Goal: Information Seeking & Learning: Learn about a topic

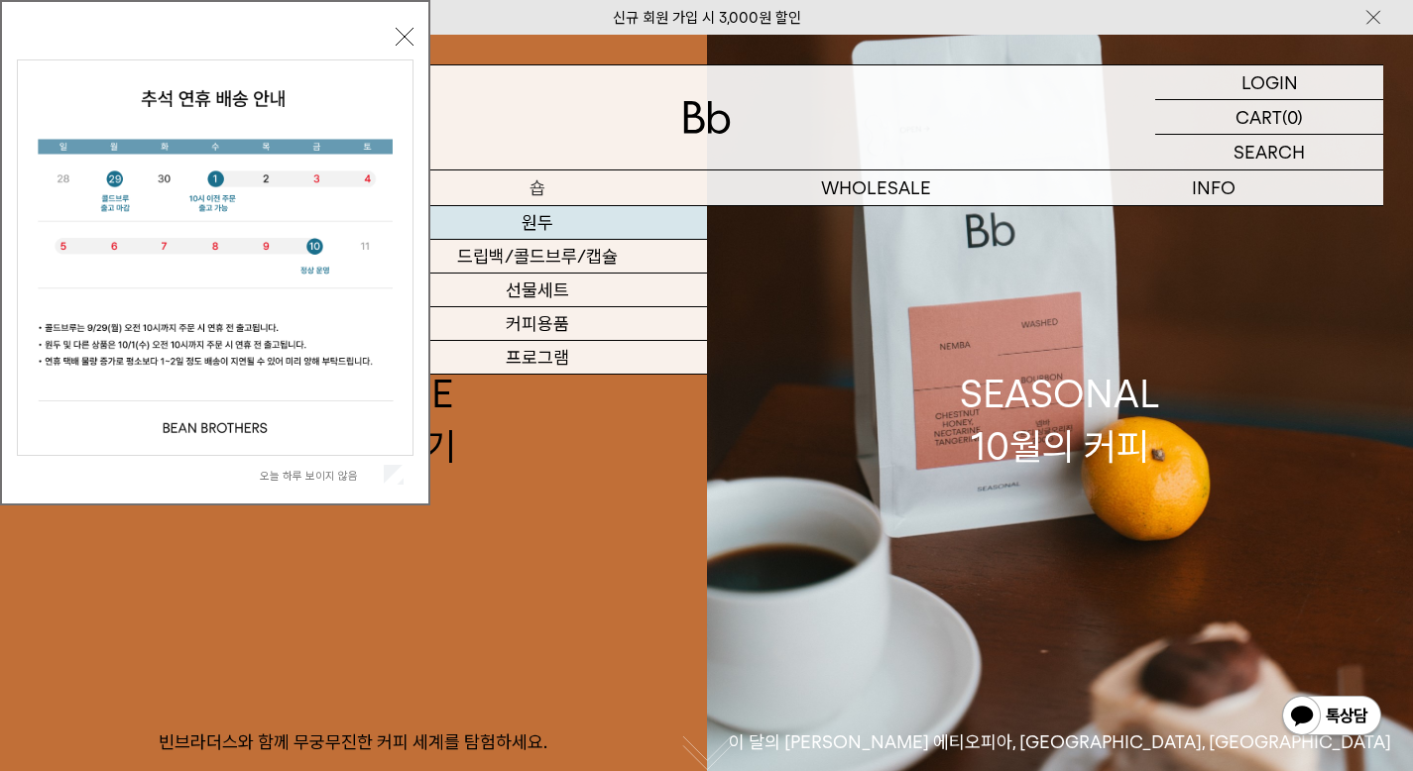
click at [561, 225] on link "원두" at bounding box center [537, 223] width 338 height 34
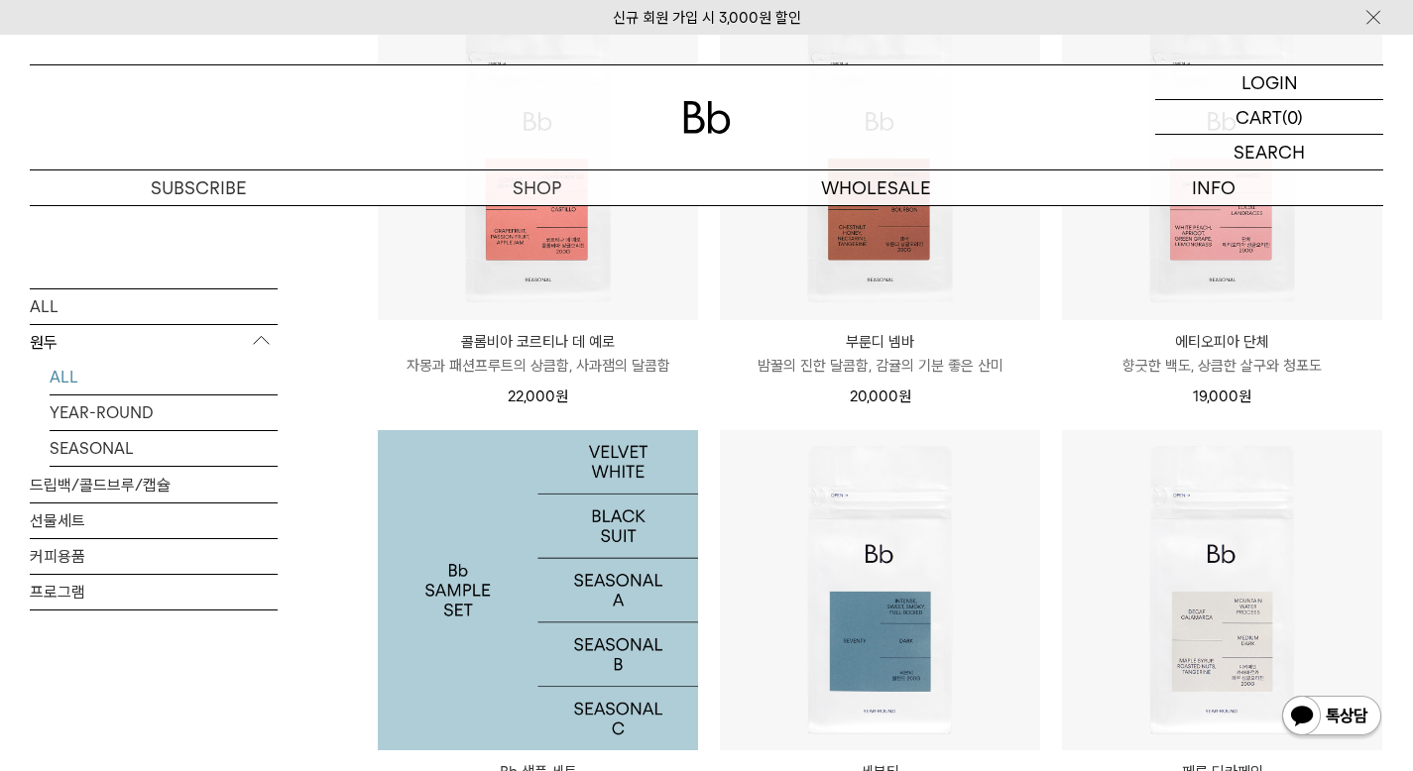
scroll to position [832, 0]
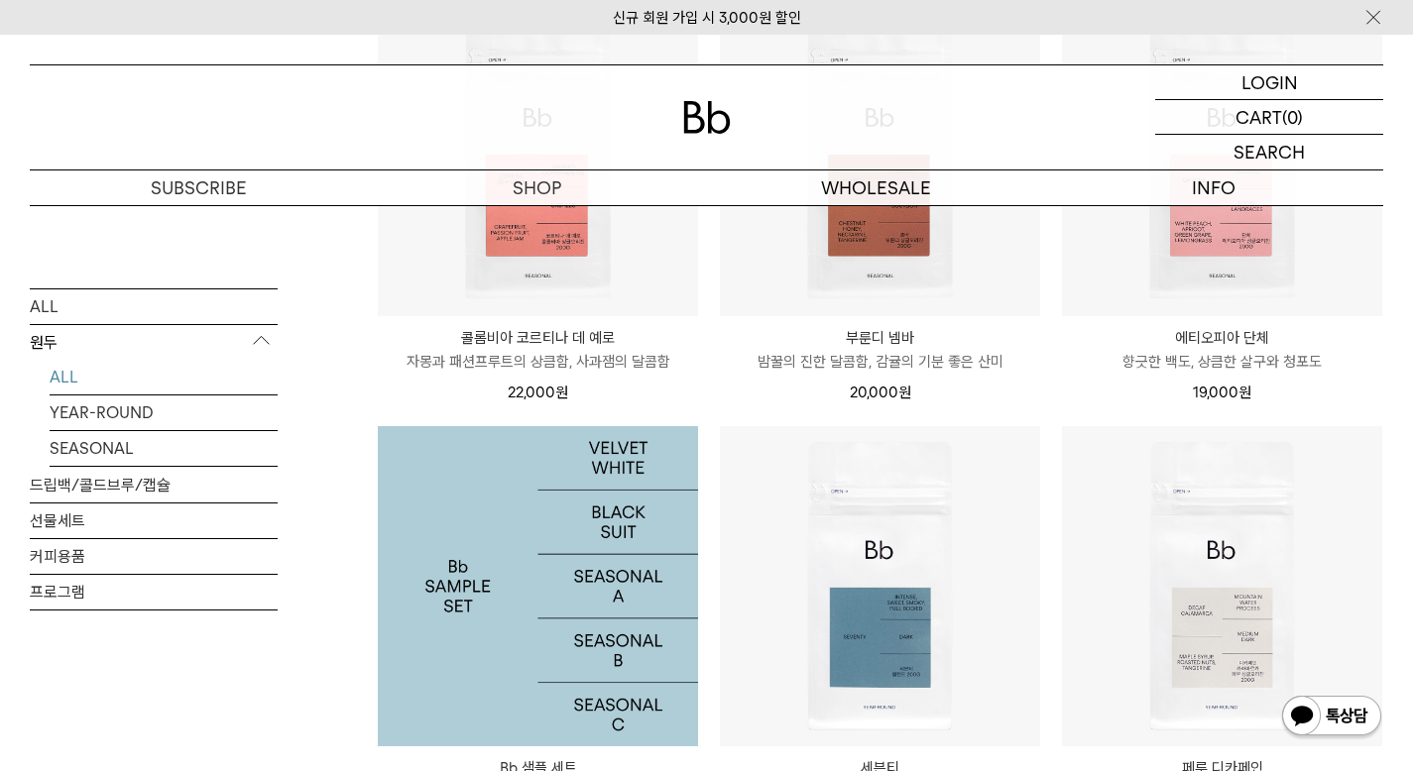
click at [559, 552] on img at bounding box center [538, 586] width 320 height 320
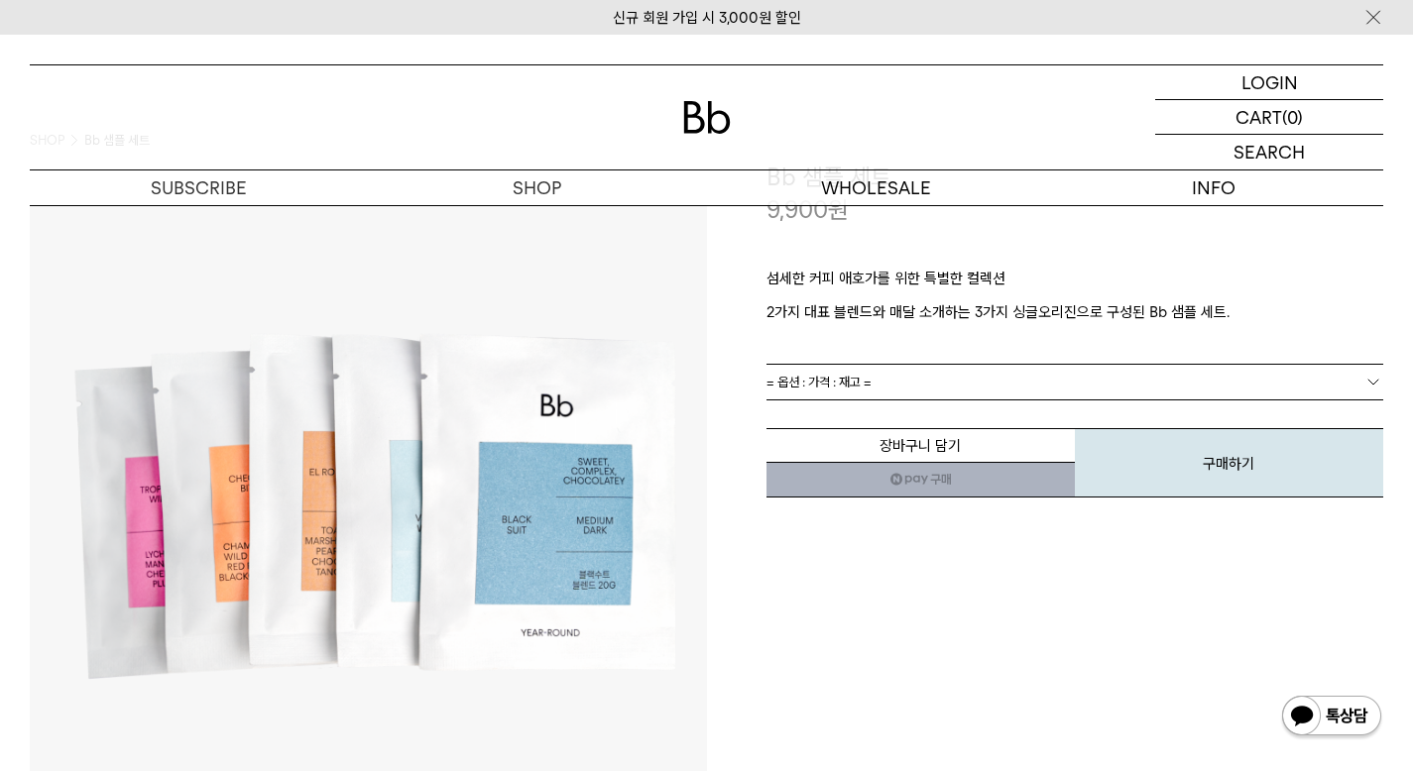
scroll to position [61, 0]
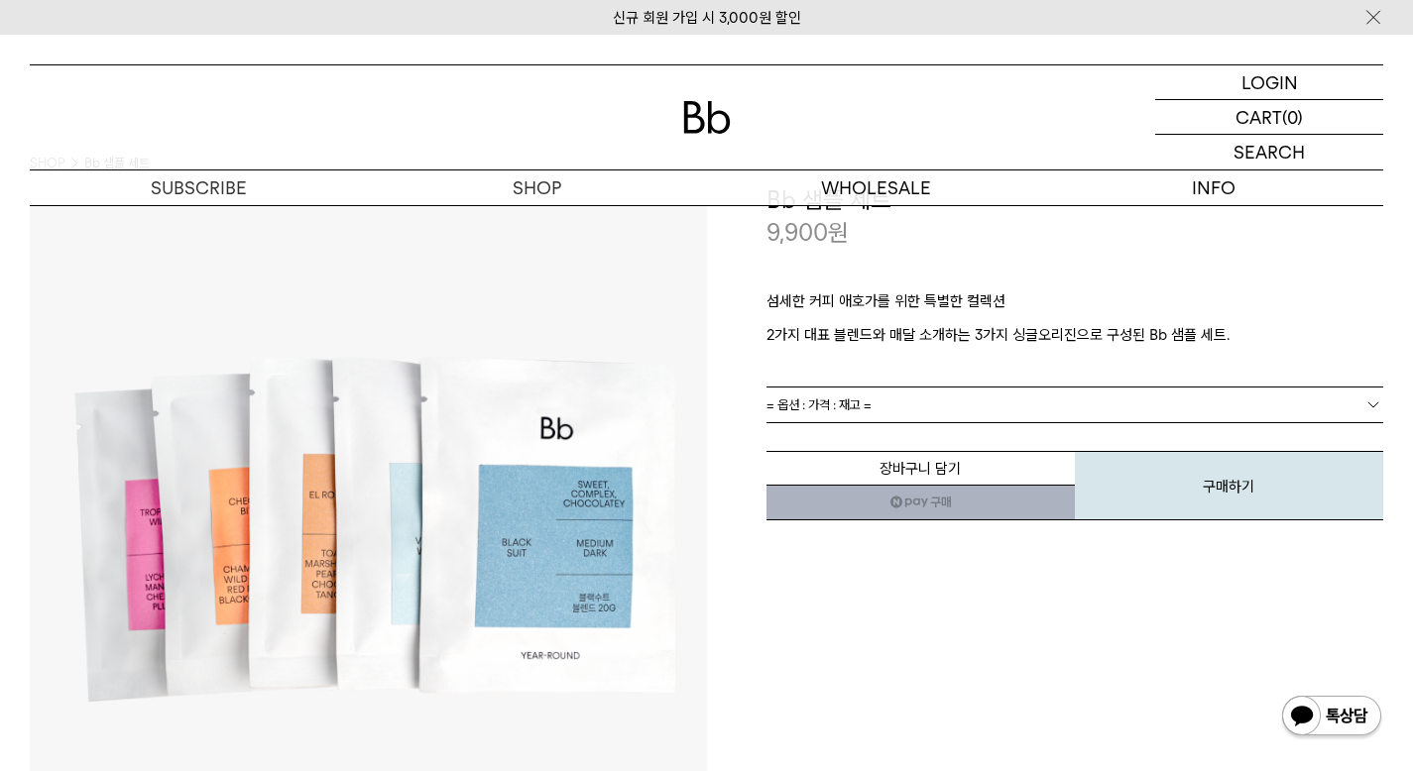
click at [790, 422] on div "장바구니 담기 찜하기 NAVER 네이버 ID로 간편구매 네이버페이 네이버페이 구매하기 찜하기 이전 이벤트 Npay 머니 우리 통장 최대 1만원…" at bounding box center [1075, 471] width 618 height 101
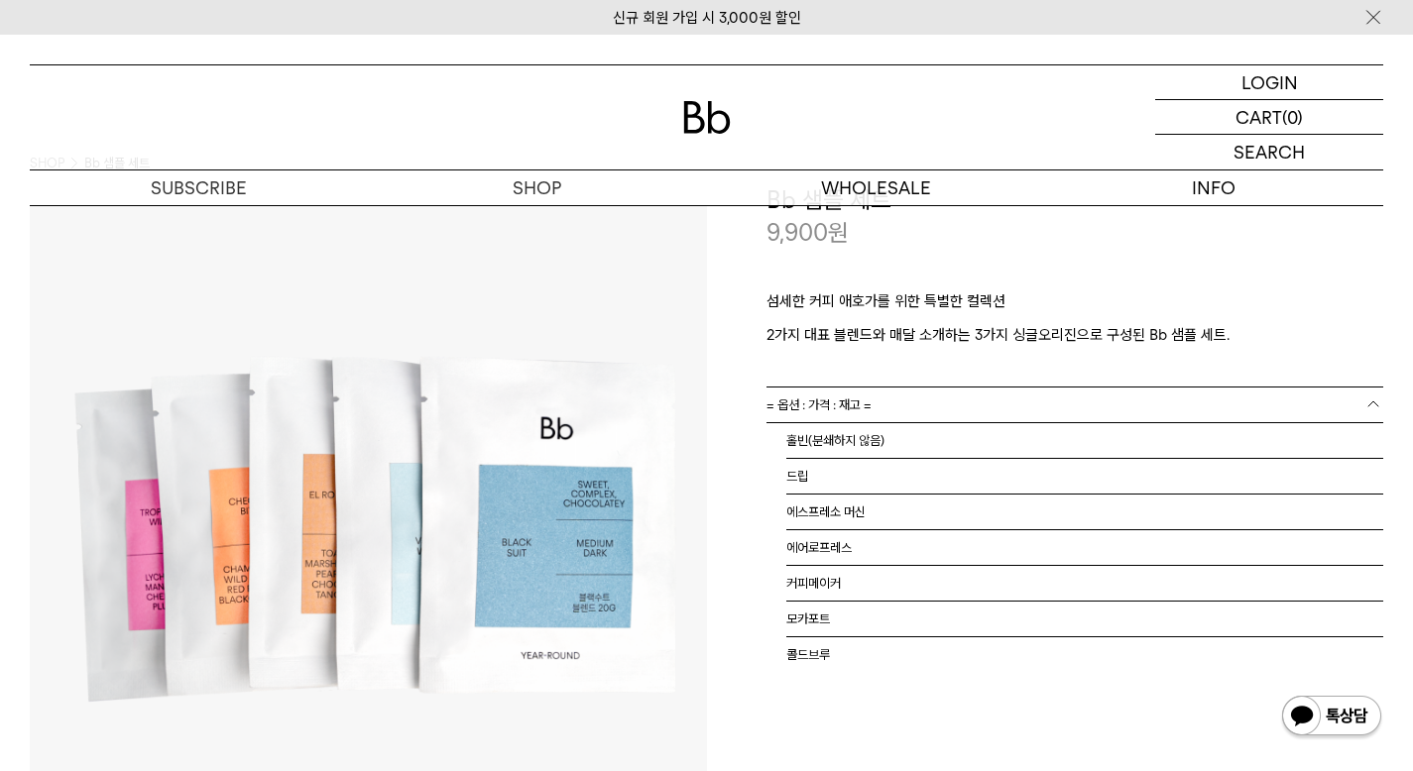
click at [796, 415] on span "= 옵션 : 가격 : 재고 =" at bounding box center [818, 405] width 105 height 35
click at [782, 450] on ul "= 옵션 : 가격 : 재고 = 홀빈(분쇄하지 않음) 드립 에스프레소 머신 에어로프레스 커피메이커 모카포트 콜드브루" at bounding box center [1075, 541] width 618 height 238
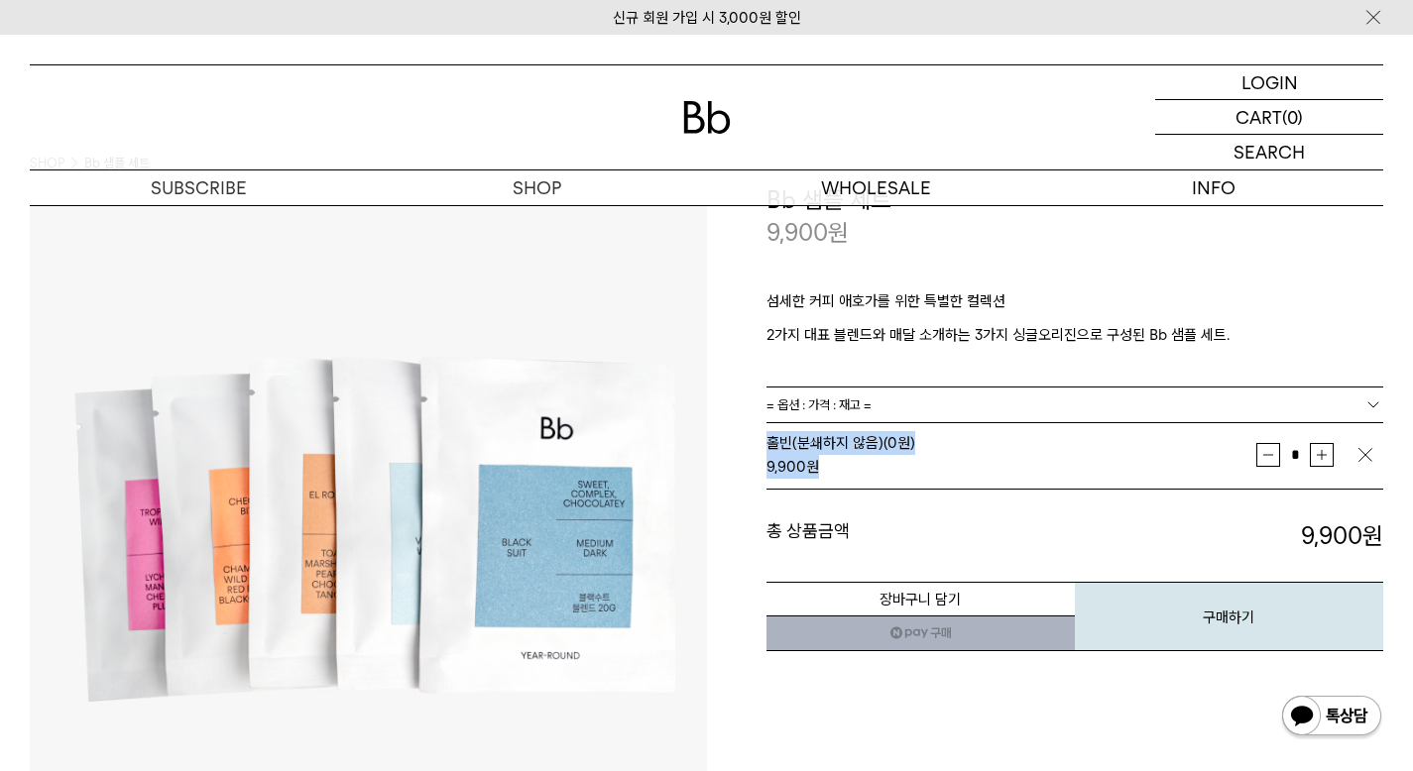
drag, startPoint x: 836, startPoint y: 459, endPoint x: 765, endPoint y: 385, distance: 102.4
click at [765, 385] on div "**********" at bounding box center [1045, 418] width 677 height 471
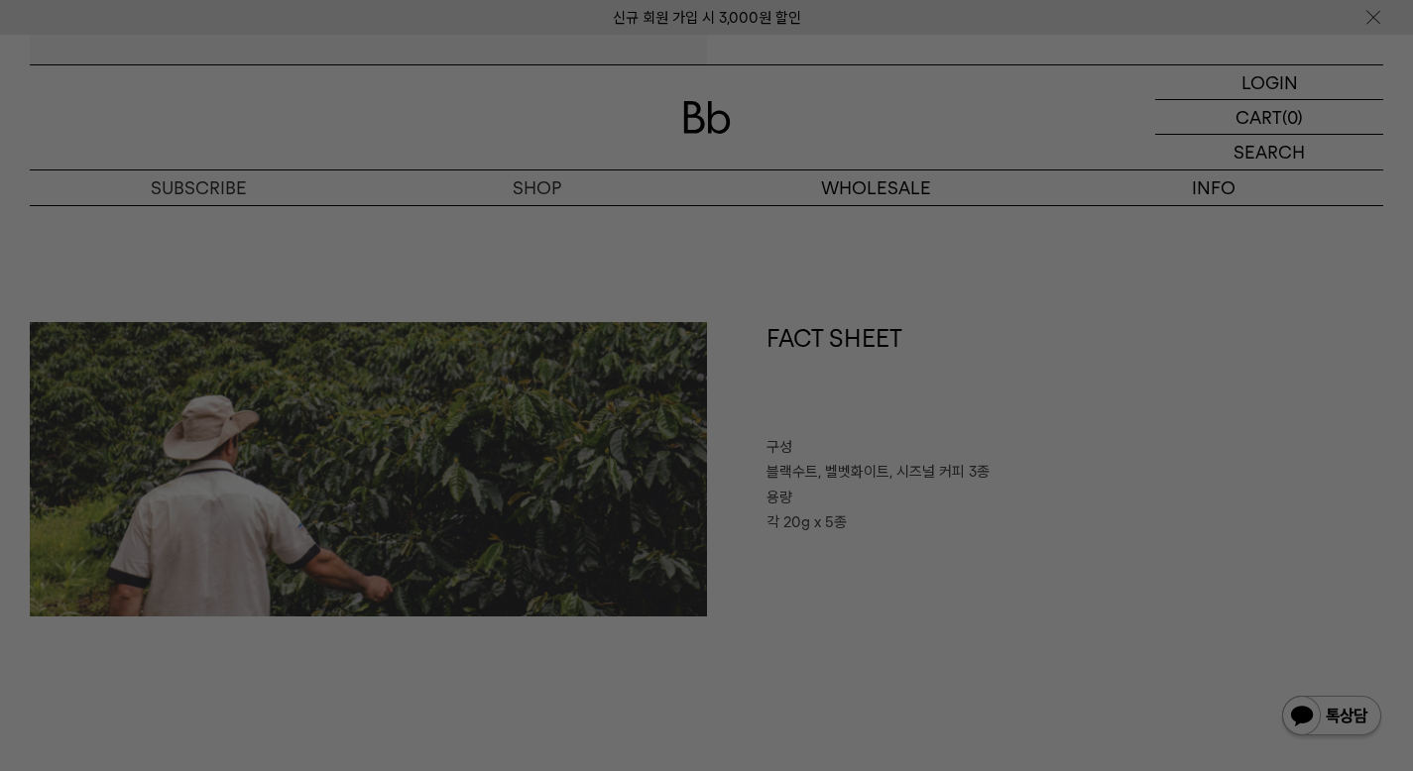
scroll to position [807, 0]
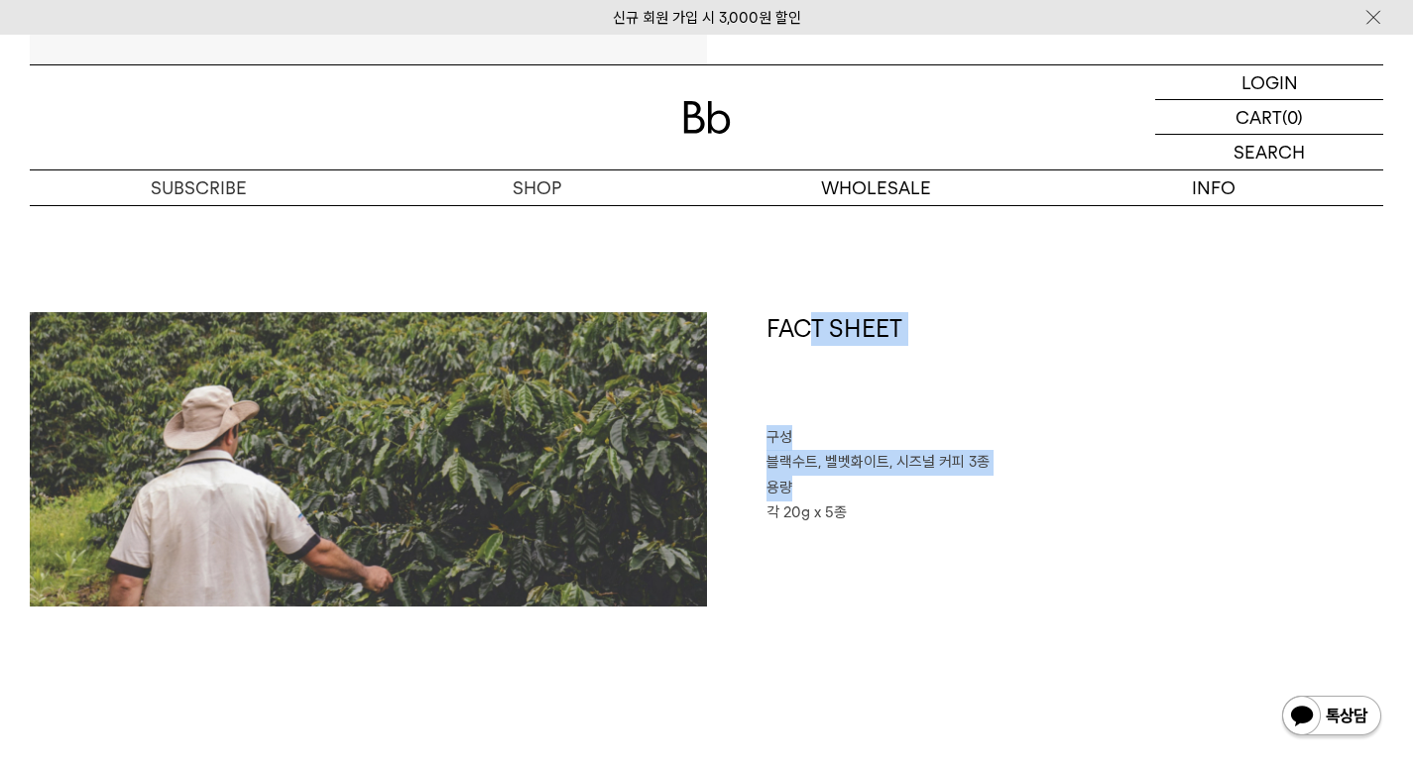
drag, startPoint x: 922, startPoint y: 497, endPoint x: 797, endPoint y: 413, distance: 150.1
click at [797, 413] on div "FACT SHEET 구성 블랙수트, 벨벳화이트, 시즈널 커피 3종 용량 각 20g x 5종" at bounding box center [1045, 459] width 677 height 294
click at [797, 413] on h1 "FACT SHEET" at bounding box center [1075, 368] width 618 height 113
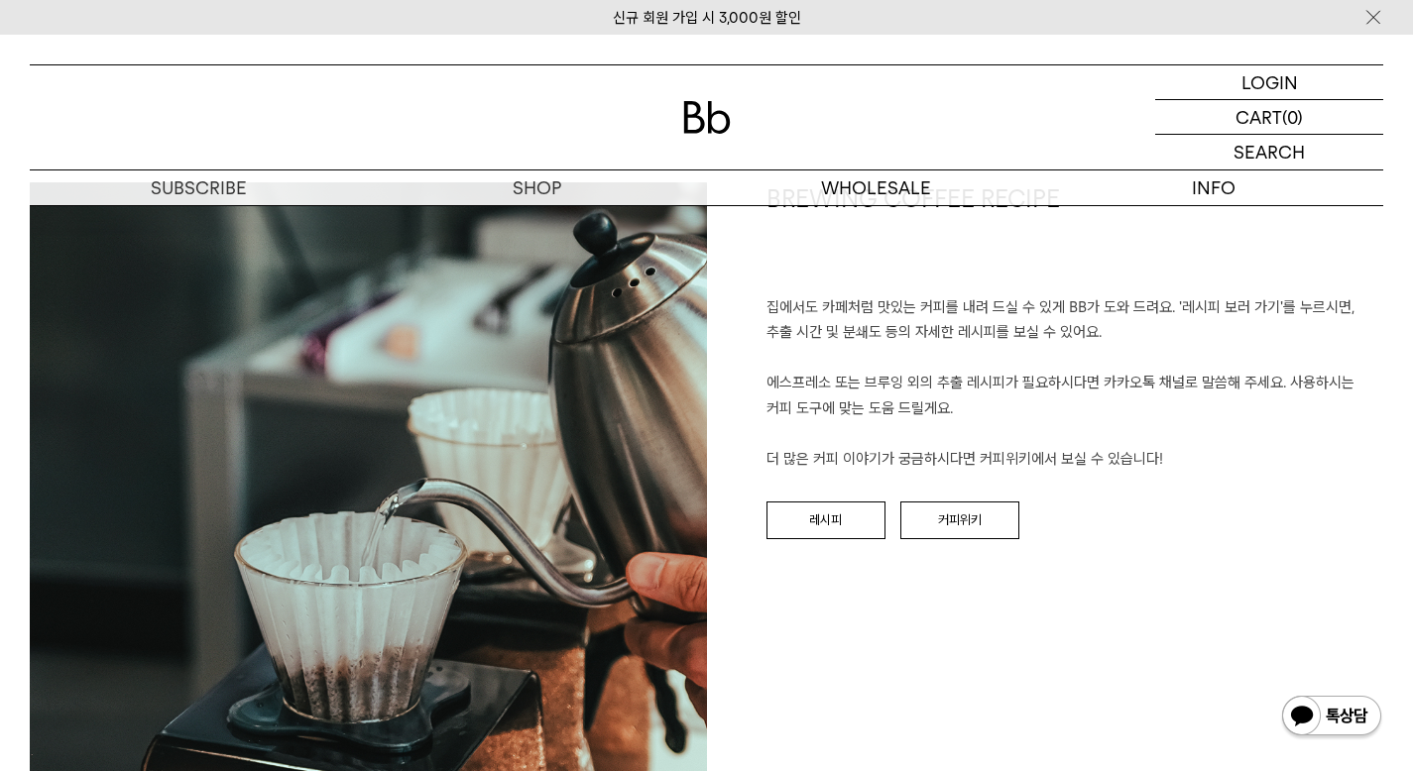
scroll to position [2302, 0]
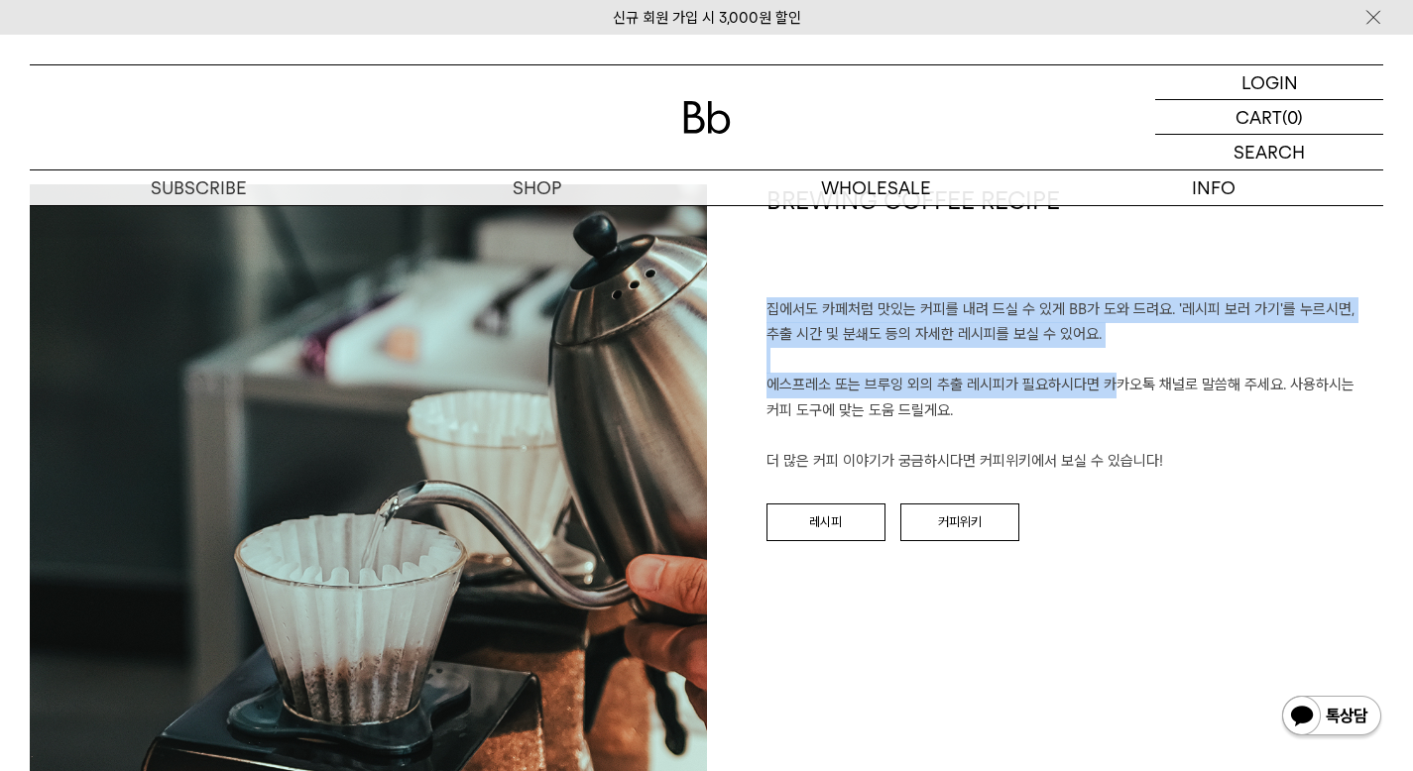
drag, startPoint x: 770, startPoint y: 310, endPoint x: 907, endPoint y: 385, distance: 155.7
click at [907, 385] on p "집에서도 카페처럼 맛있는 커피를 내려 드실 ﻿수 있게 BB가 도와 드려요. '레시피 보러 가기'를 누르시면, 추출 시간 및 분쇄도 등의 자세한…" at bounding box center [1075, 385] width 618 height 177
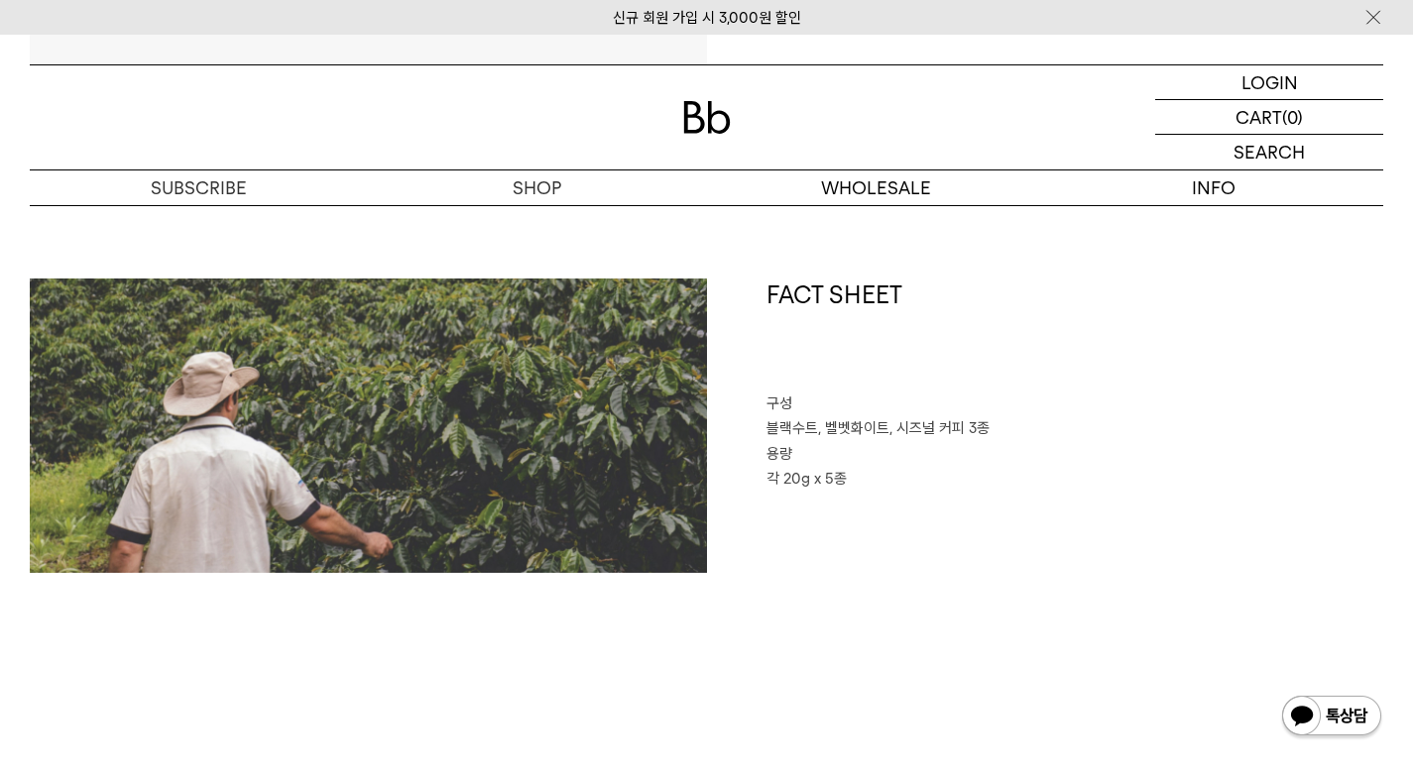
scroll to position [0, 0]
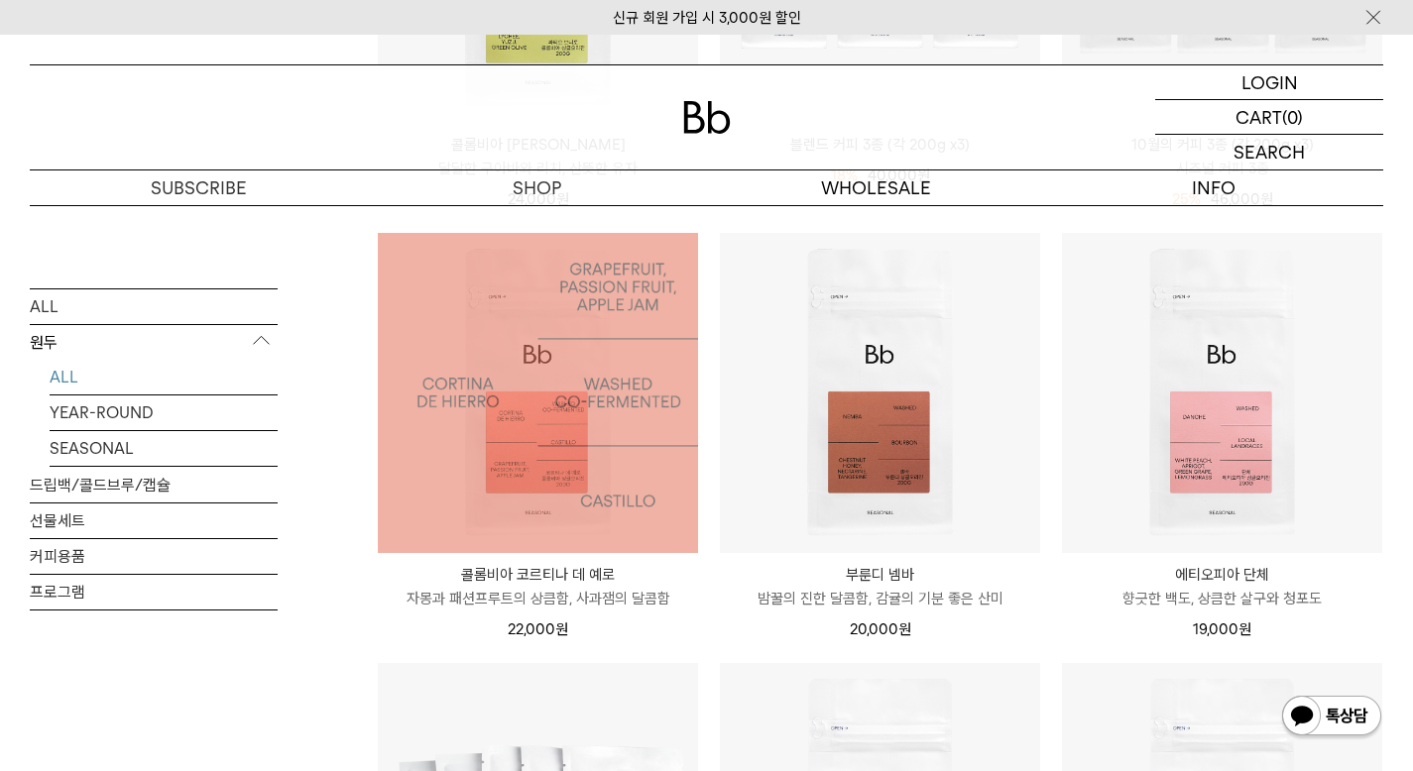
scroll to position [600, 0]
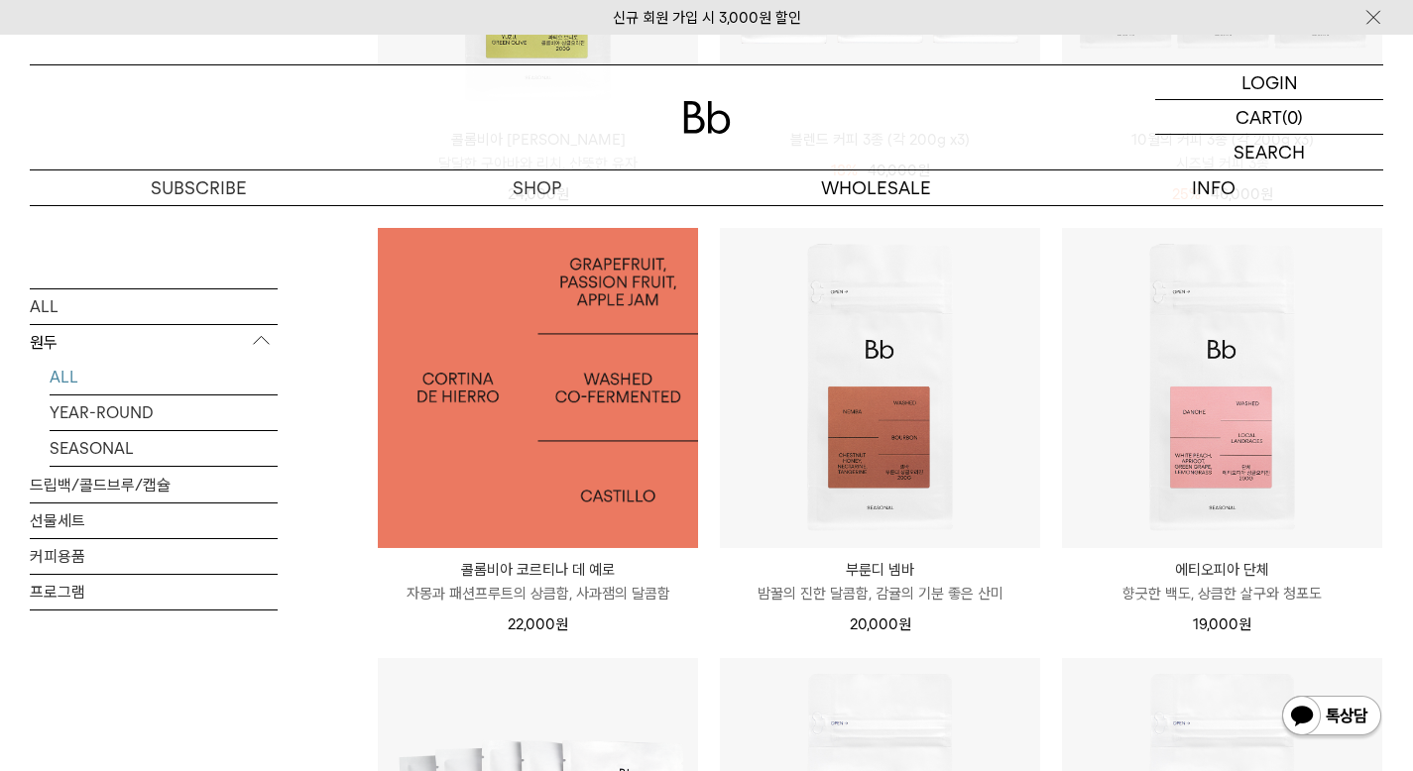
click at [591, 514] on img at bounding box center [538, 388] width 320 height 320
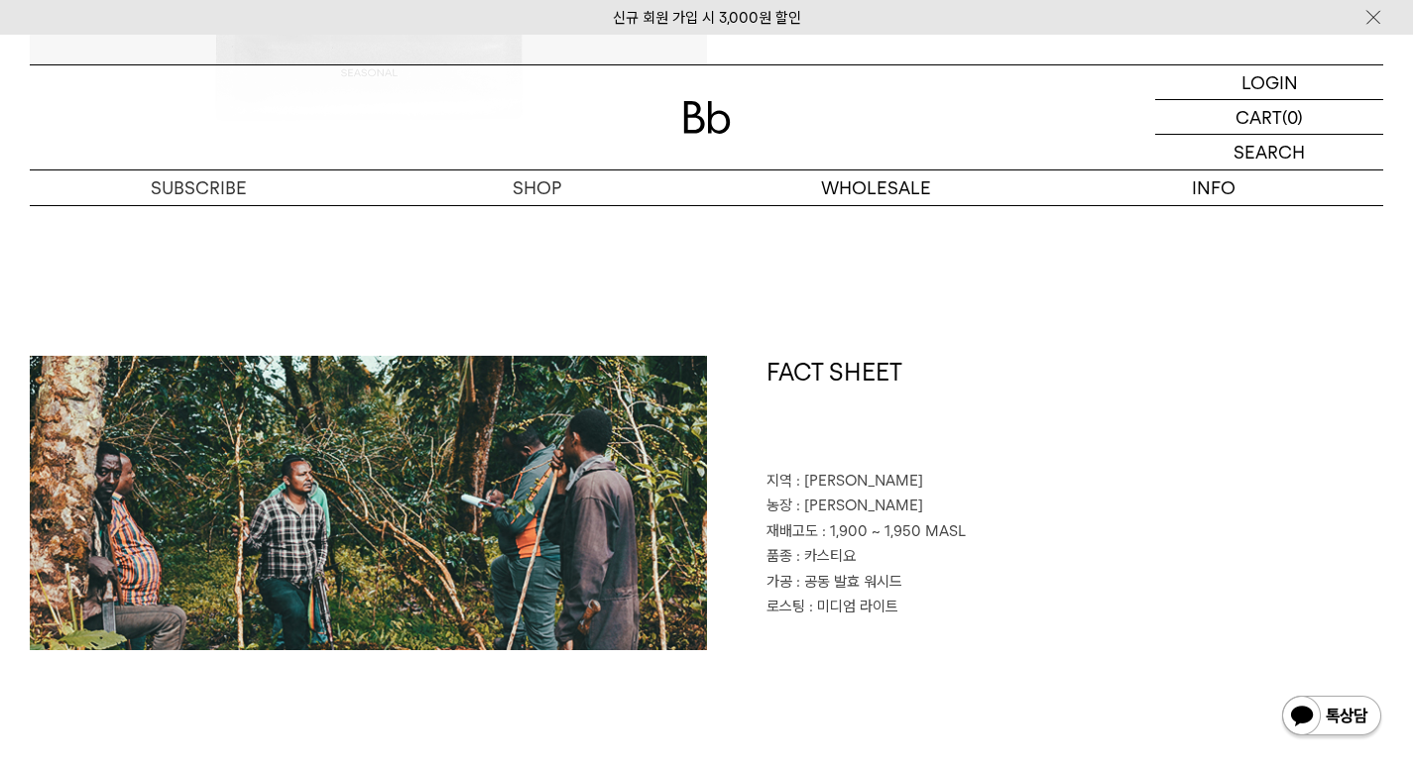
scroll to position [764, 0]
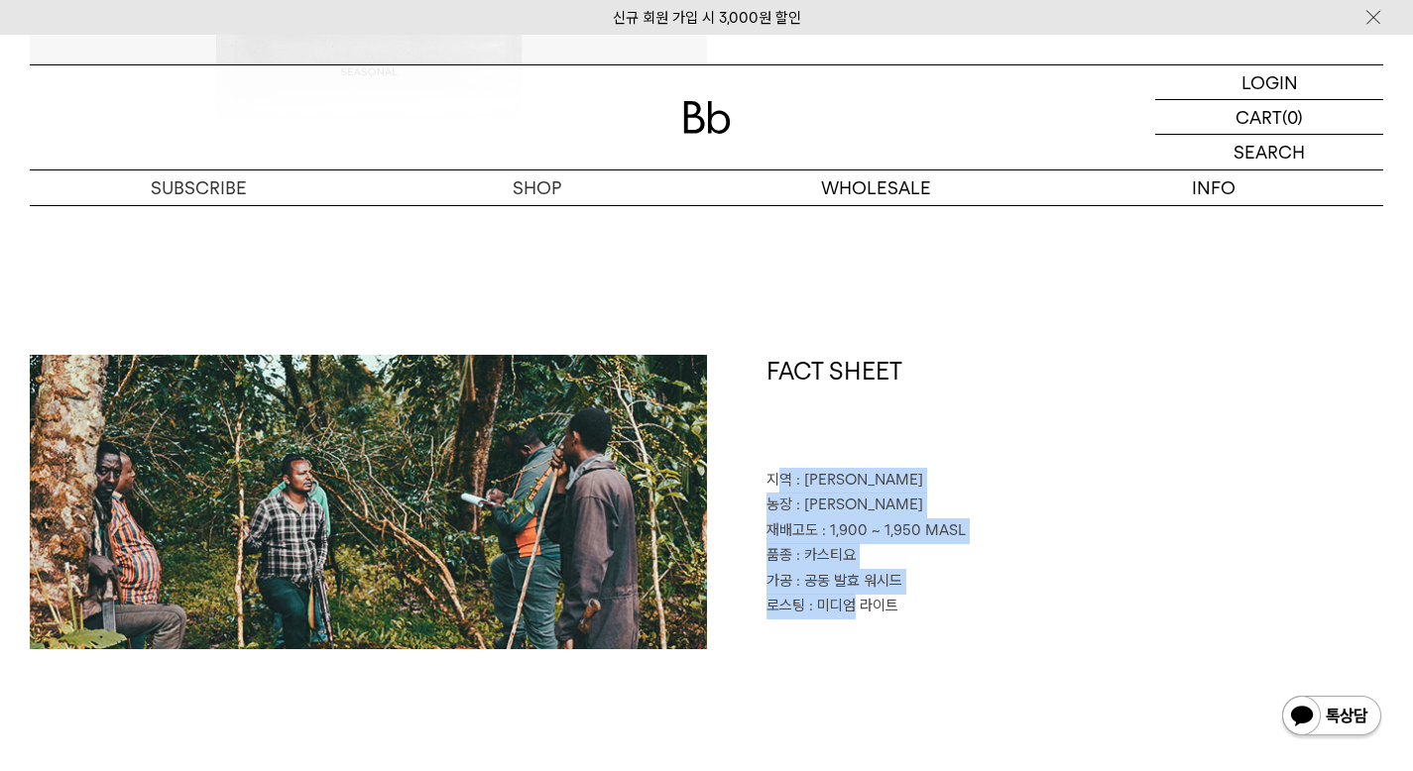
drag, startPoint x: 851, startPoint y: 641, endPoint x: 772, endPoint y: 446, distance: 210.4
click at [772, 446] on div "FACT SHEET 지역 : [GEOGRAPHIC_DATA] 농장 : [PERSON_NAME] 재배고도 : 1,900 ~ 1,950 MASL …" at bounding box center [1045, 502] width 677 height 294
click at [772, 446] on h1 "FACT SHEET" at bounding box center [1075, 411] width 618 height 113
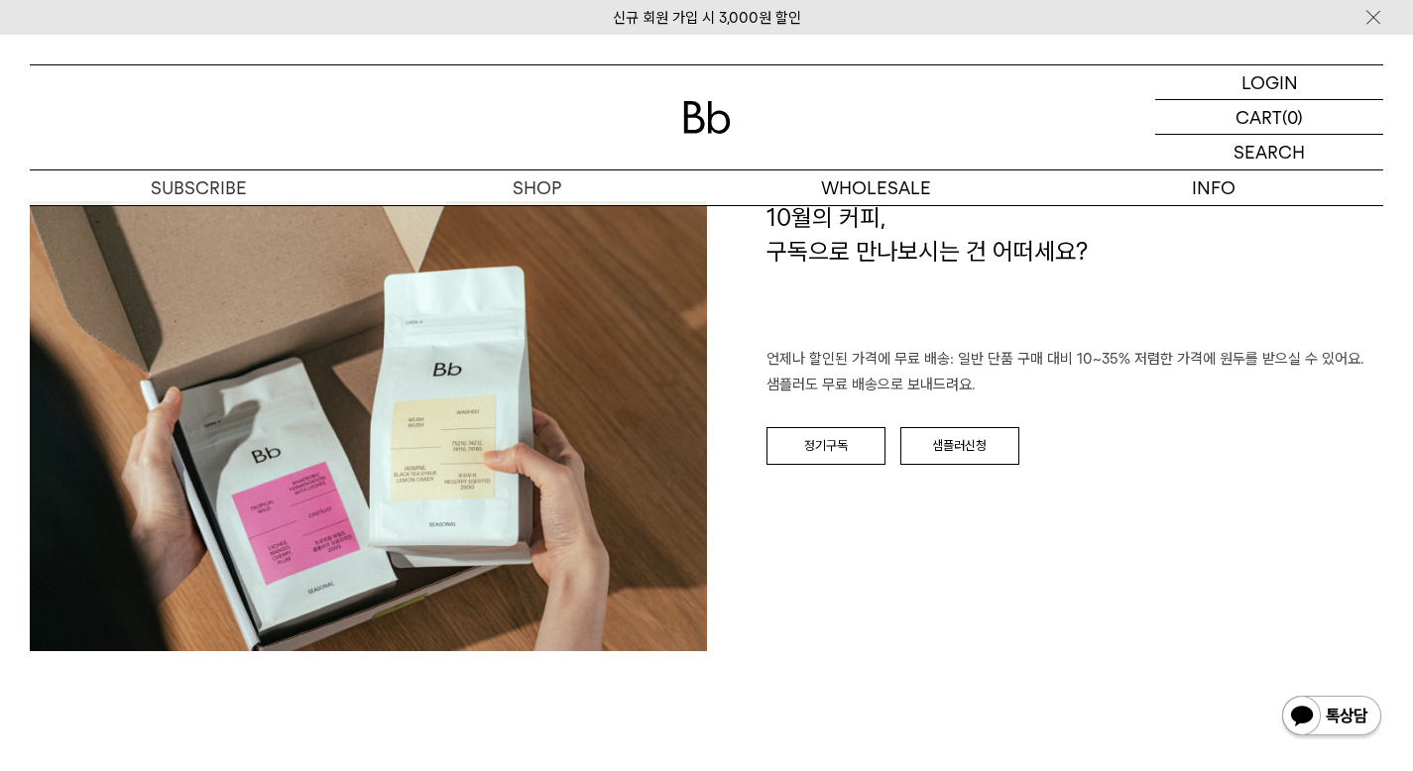
scroll to position [2992, 0]
click at [816, 463] on link "정기구독" at bounding box center [825, 445] width 119 height 38
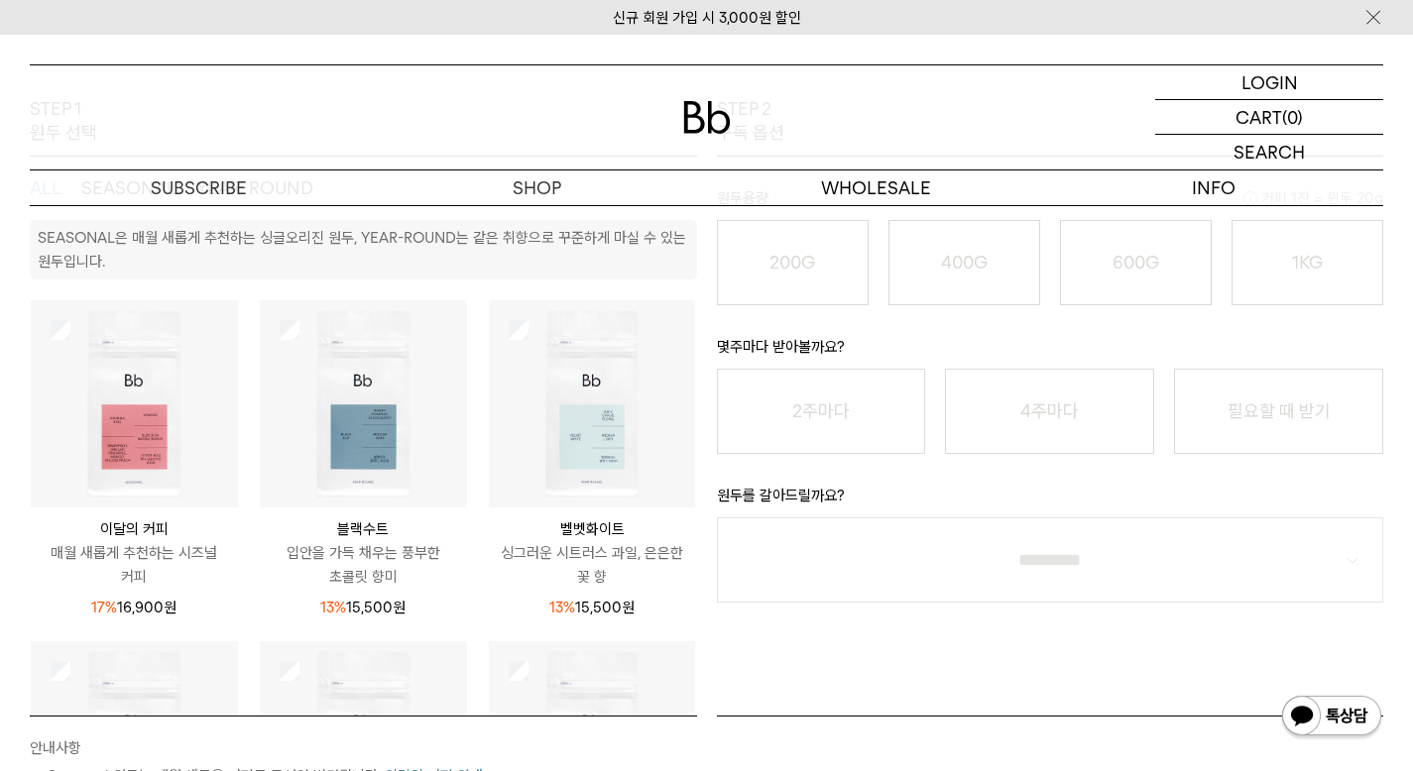
scroll to position [347, 0]
click at [186, 381] on img at bounding box center [134, 402] width 207 height 207
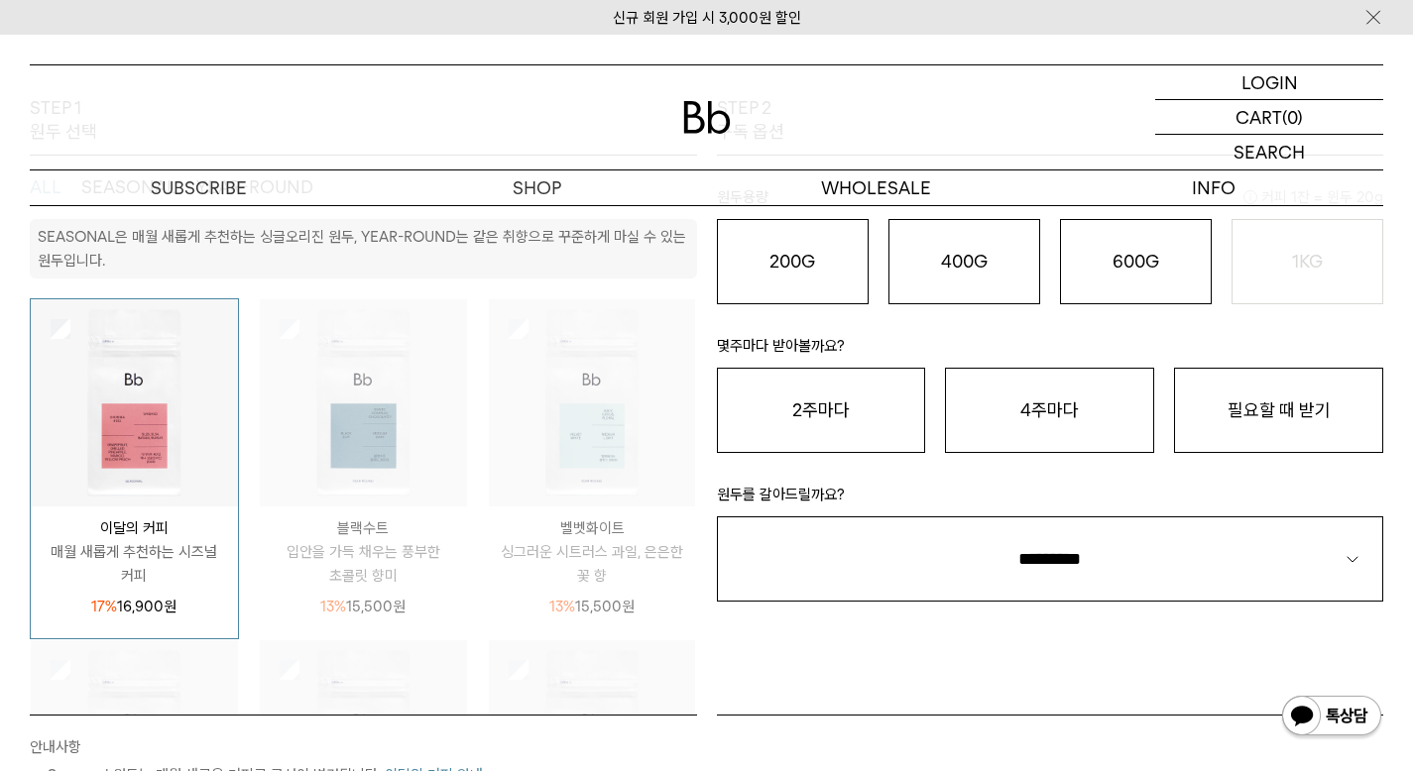
click at [207, 400] on img at bounding box center [134, 402] width 207 height 207
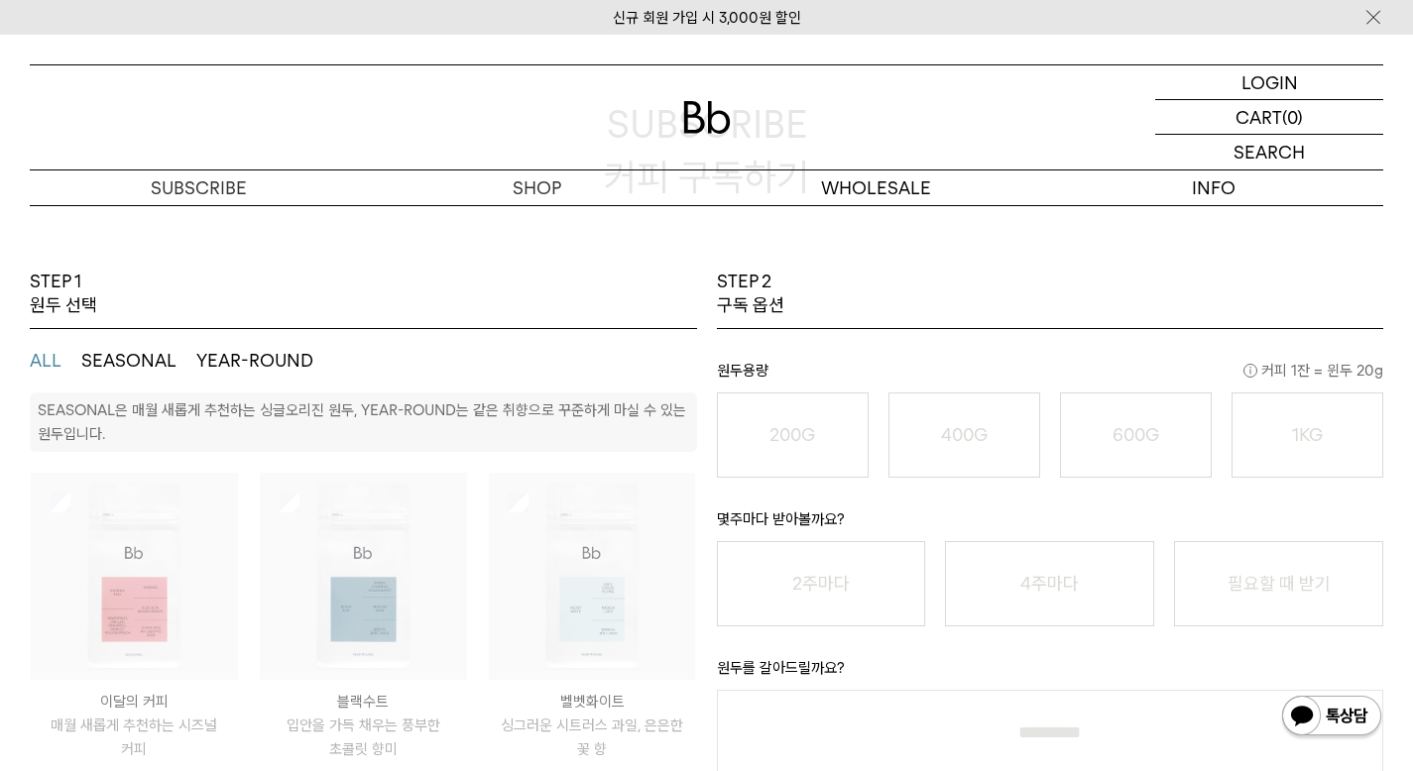
scroll to position [173, 0]
click at [162, 358] on button "SEASONAL" at bounding box center [128, 362] width 95 height 24
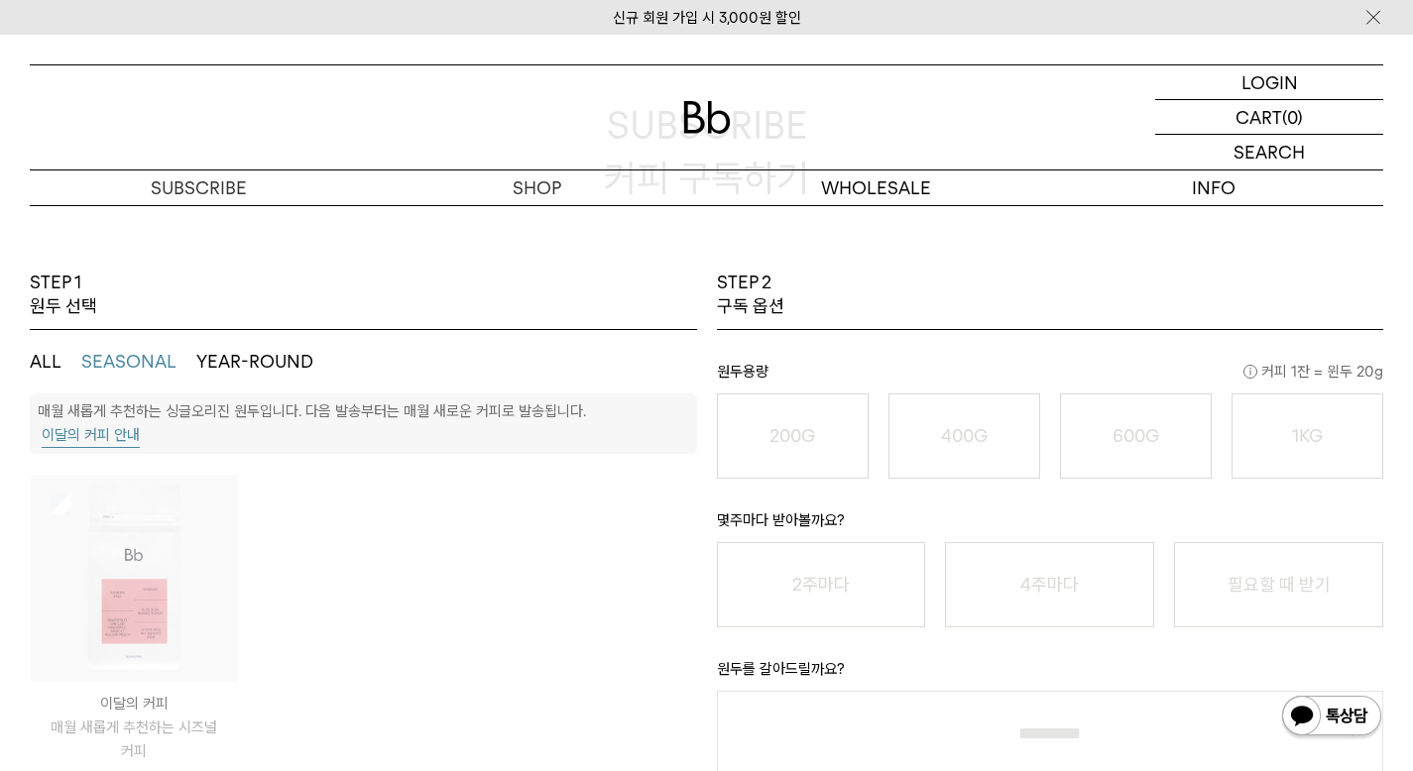
click at [67, 370] on ul "ALL SEASONAL YEAR-ROUND" at bounding box center [363, 361] width 667 height 63
click at [48, 365] on button "ALL" at bounding box center [46, 362] width 32 height 24
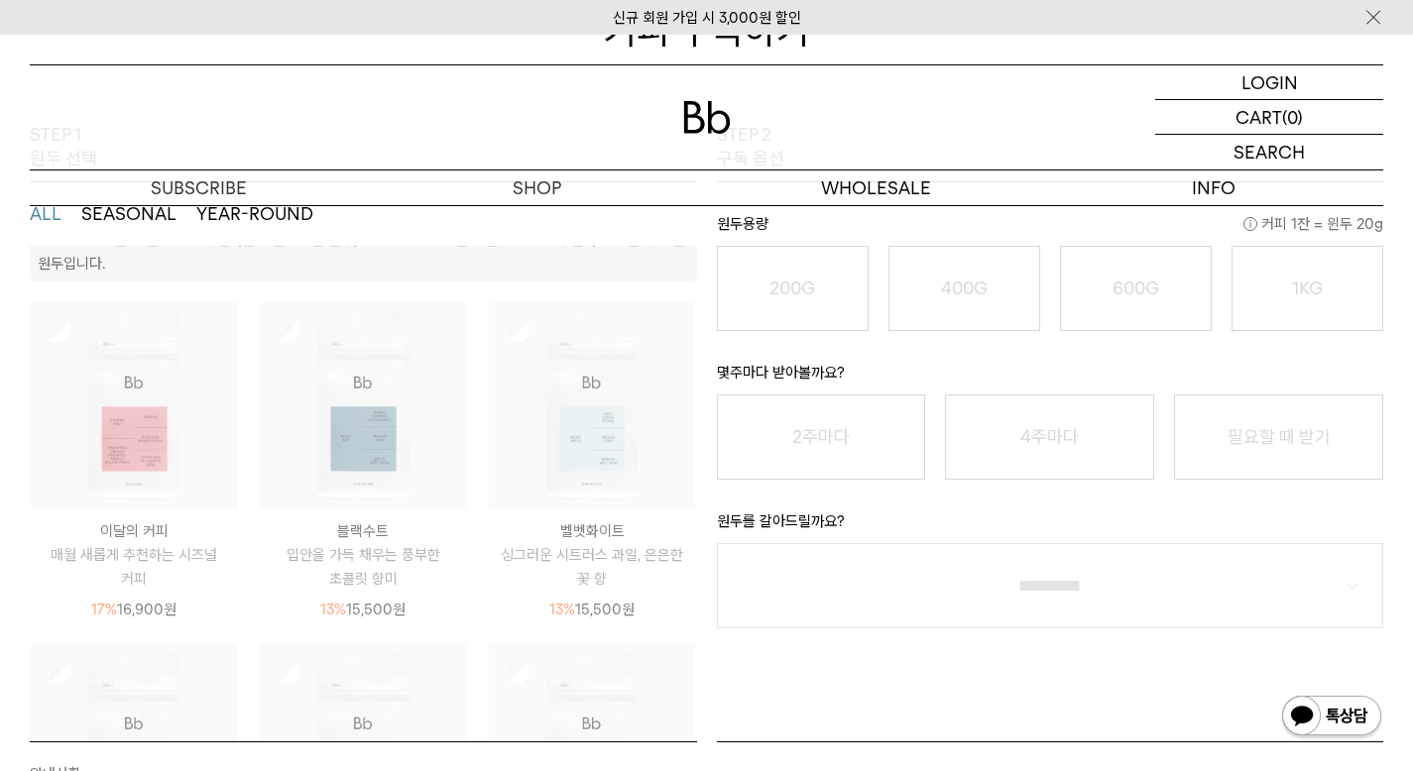
scroll to position [0, 0]
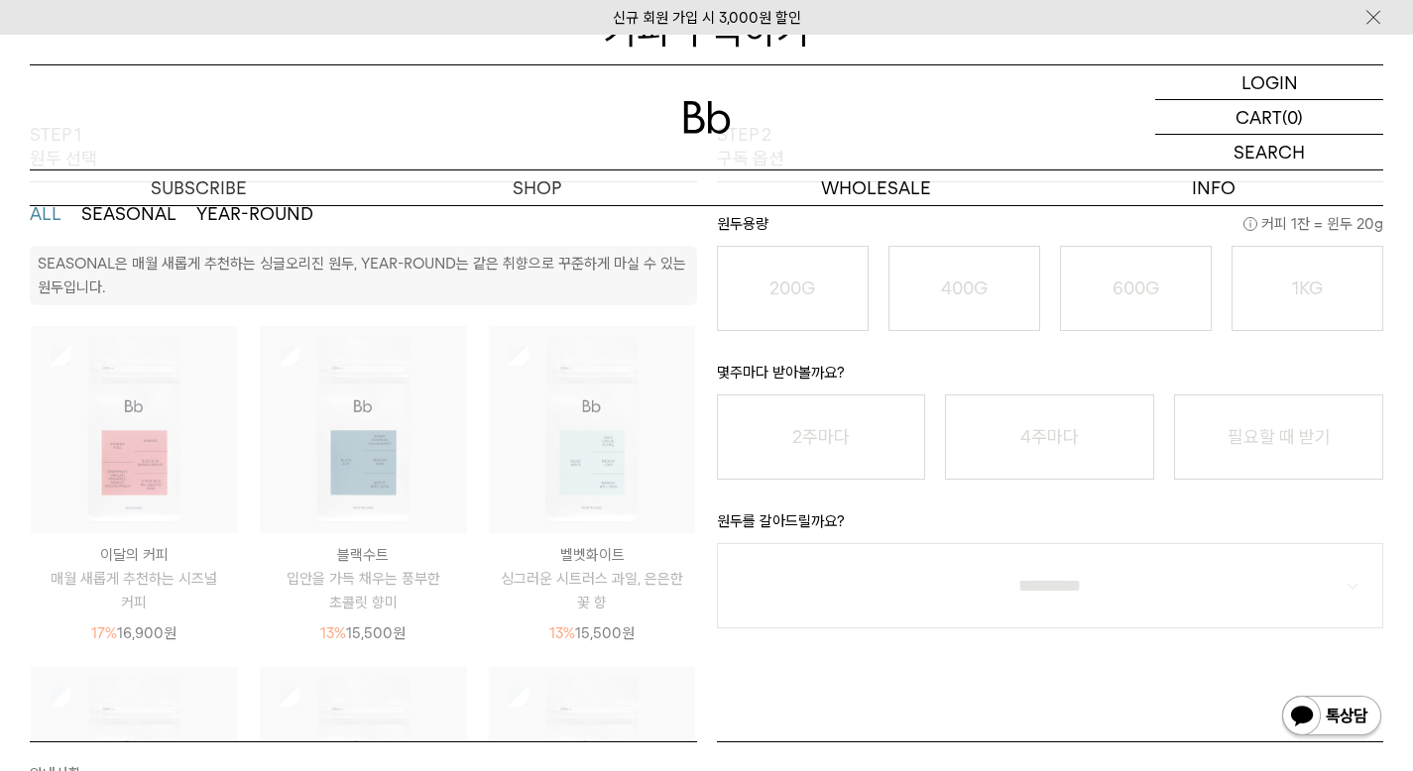
click at [141, 461] on img at bounding box center [134, 429] width 207 height 207
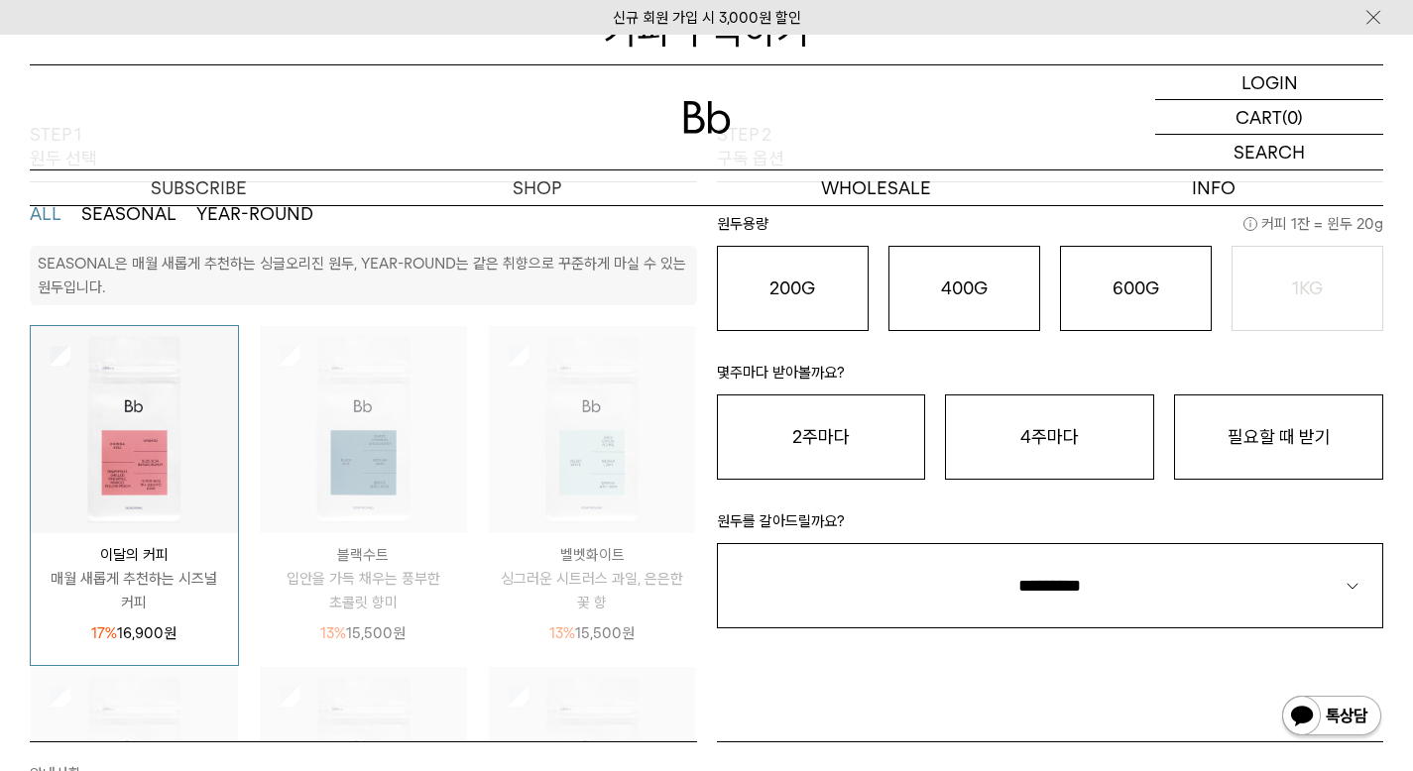
click at [374, 477] on img at bounding box center [363, 429] width 207 height 207
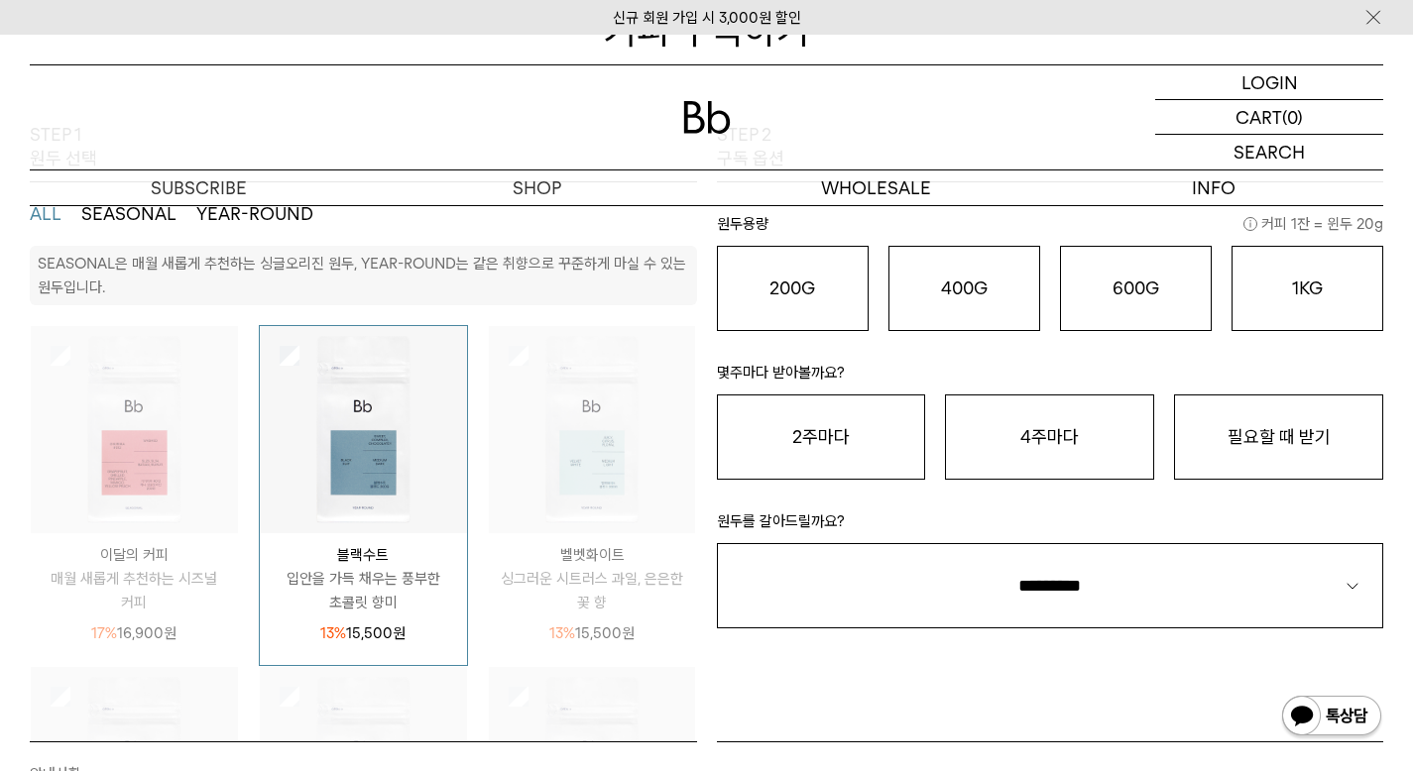
click at [539, 484] on img at bounding box center [592, 429] width 207 height 207
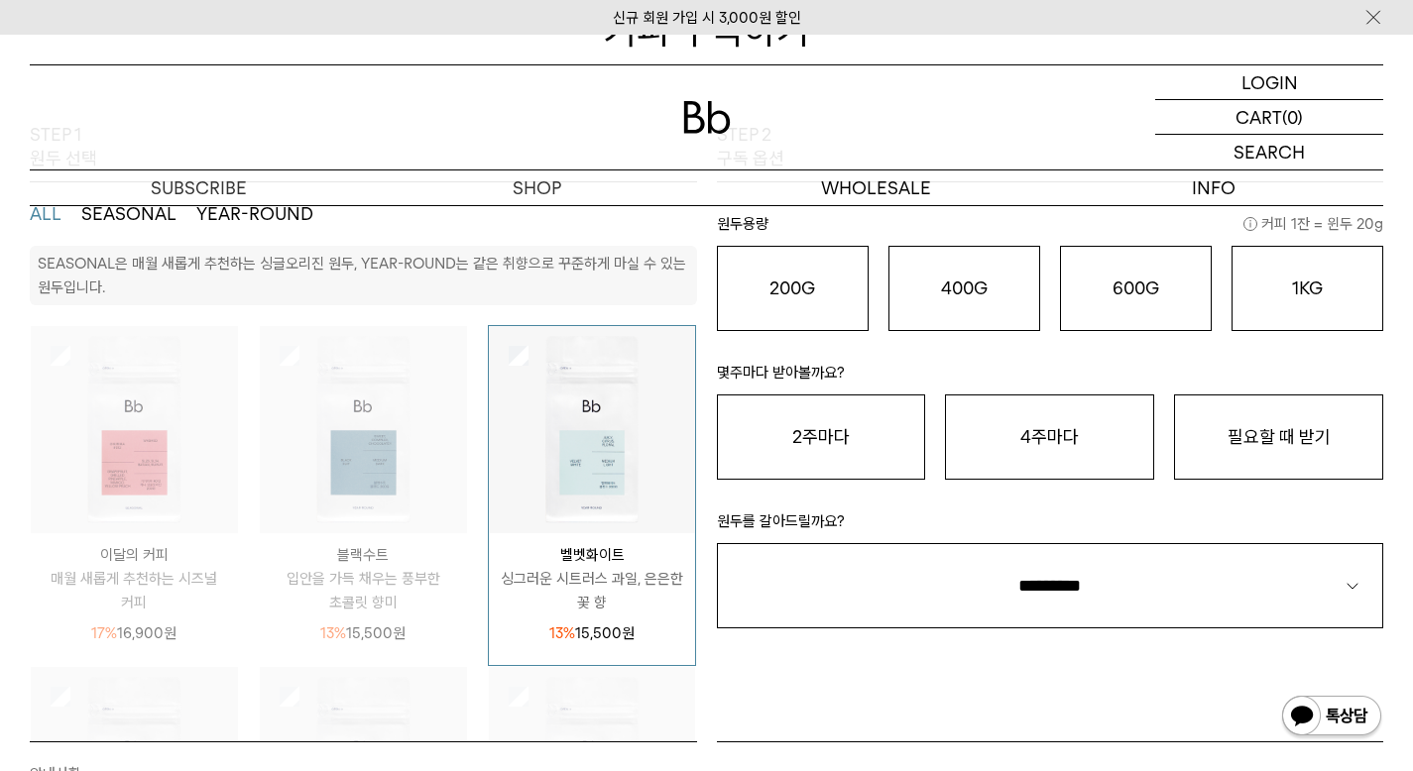
click at [150, 488] on img at bounding box center [134, 429] width 207 height 207
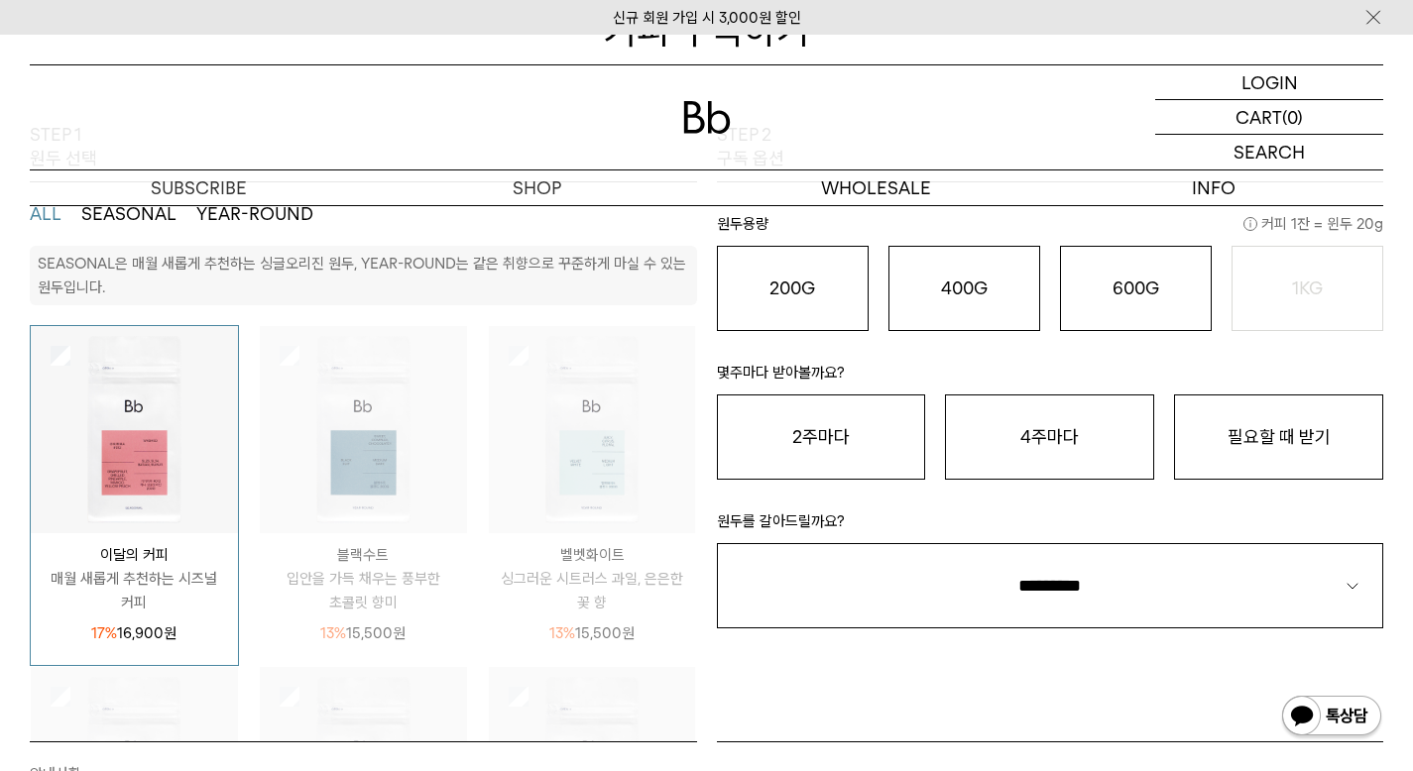
scroll to position [255, 0]
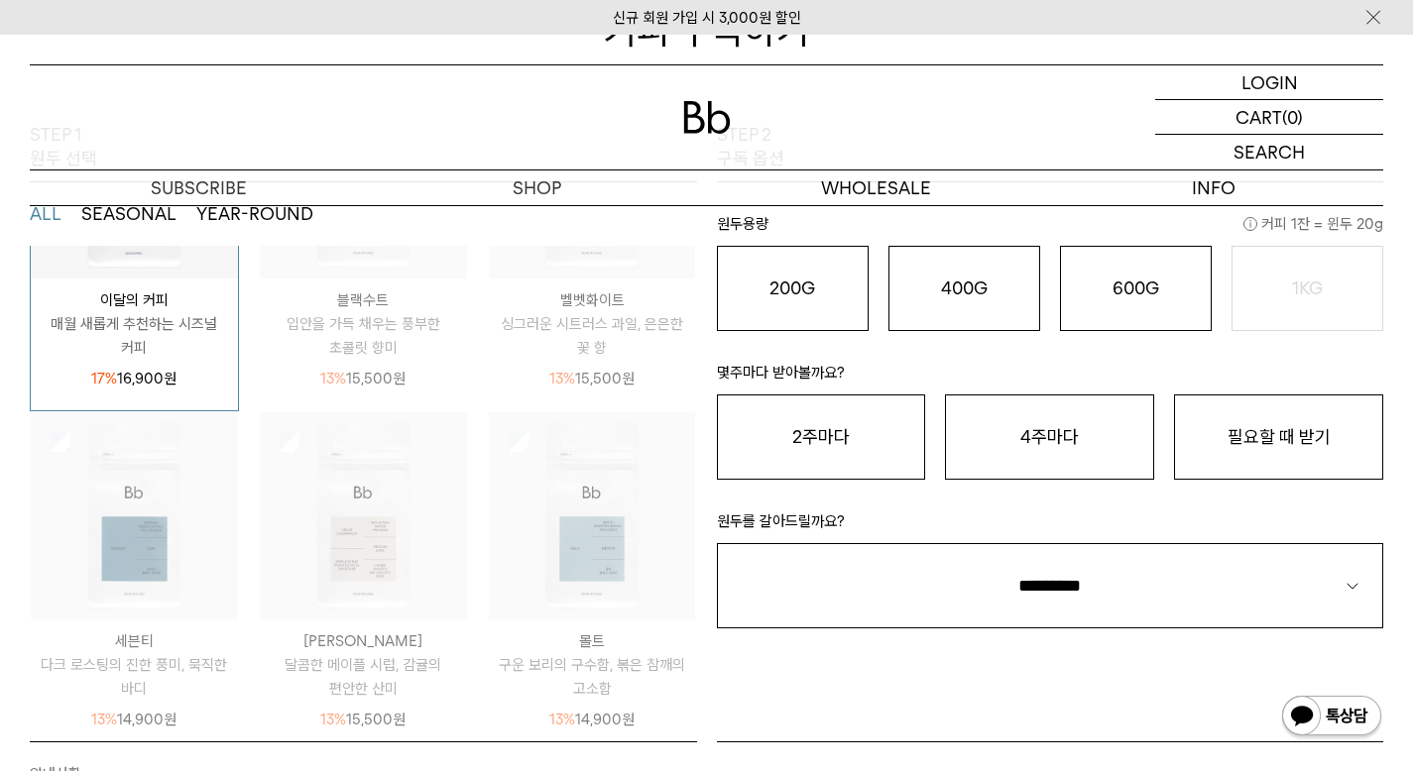
click at [151, 540] on img at bounding box center [134, 515] width 207 height 207
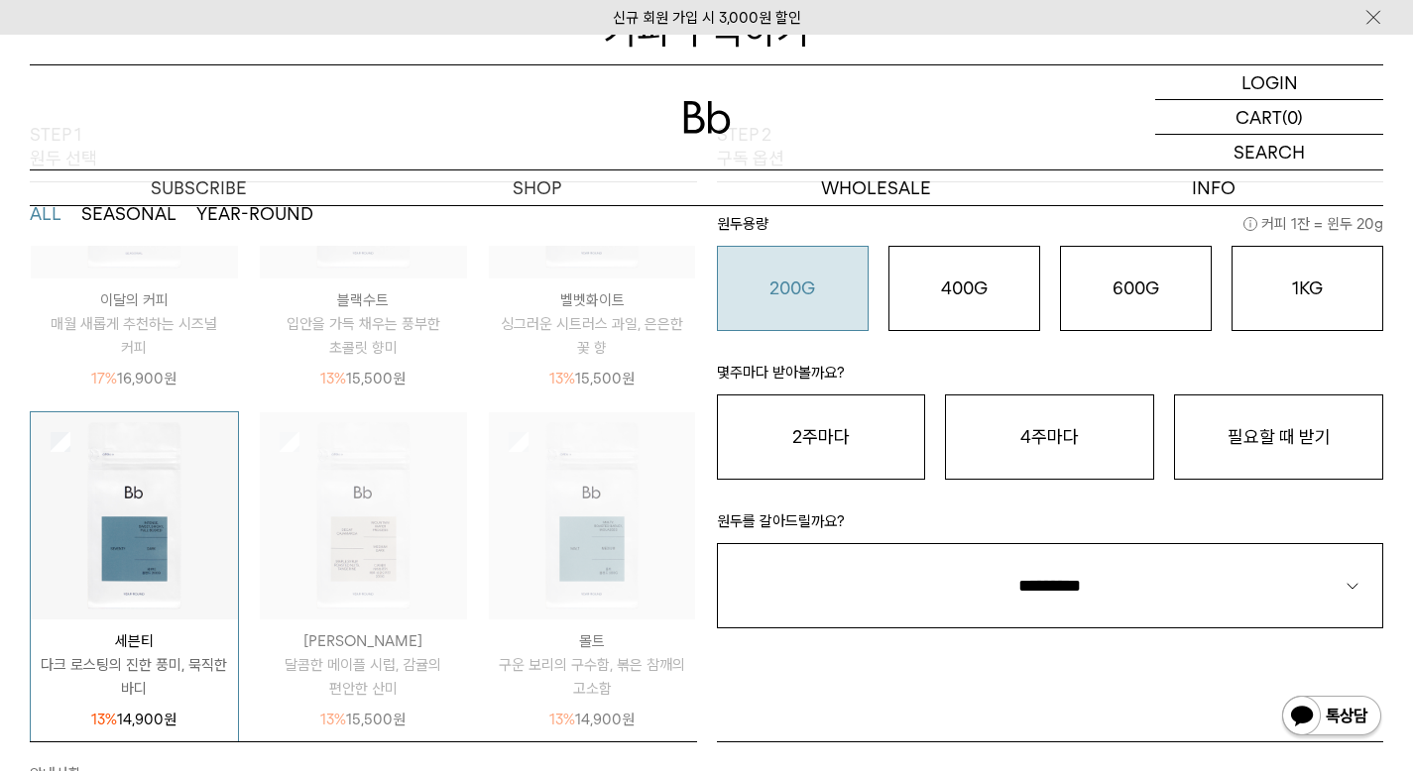
click at [755, 299] on div "200G 16,900 원" at bounding box center [793, 289] width 130 height 24
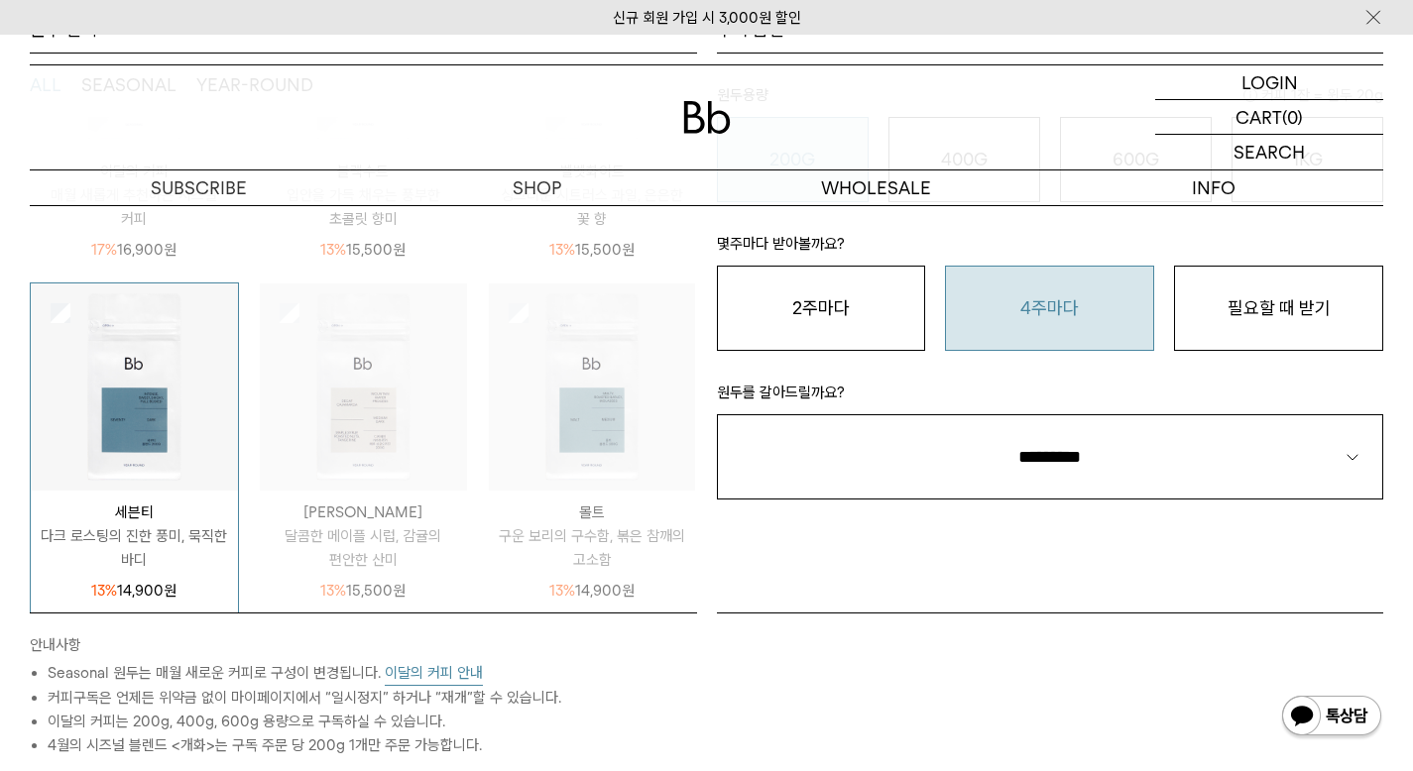
scroll to position [450, 0]
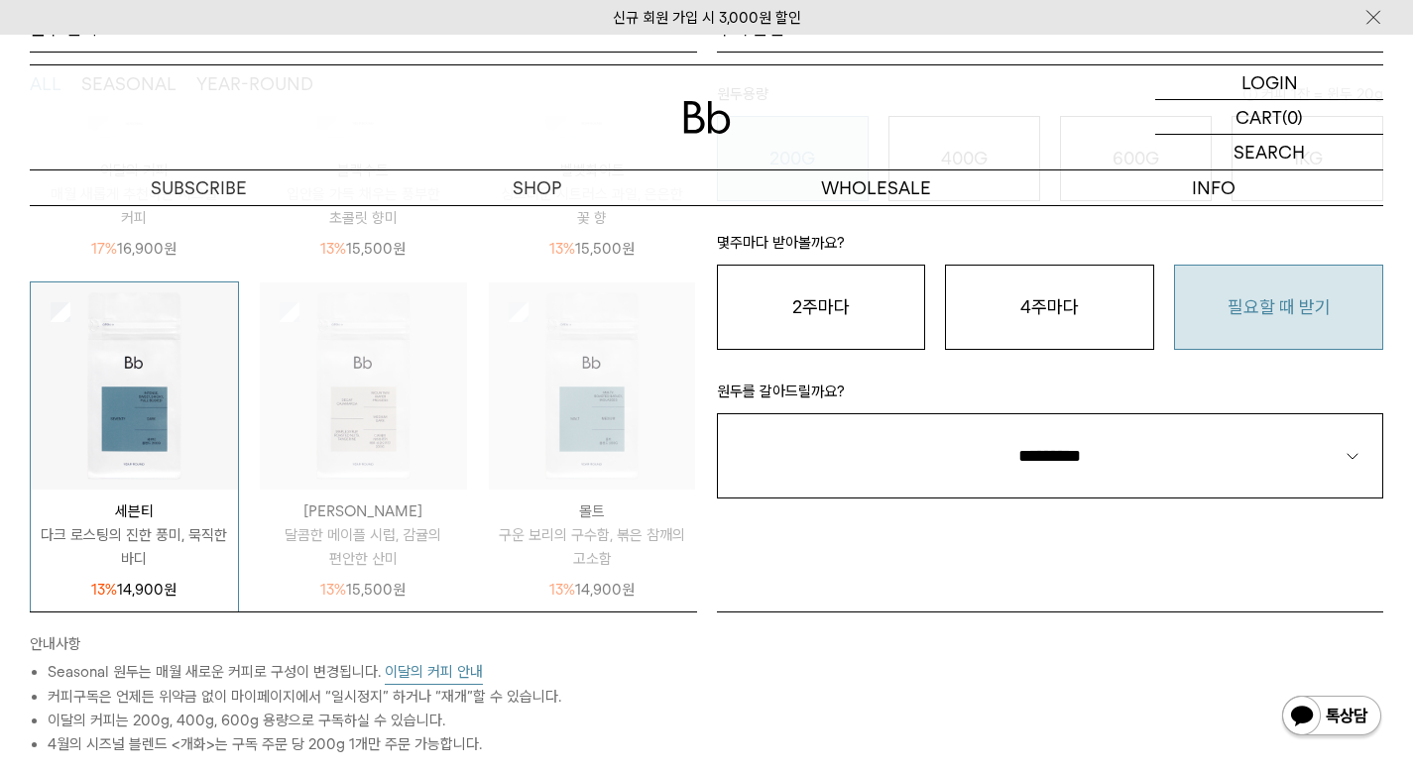
click at [1245, 301] on button "필요할 때 받기" at bounding box center [1278, 307] width 209 height 85
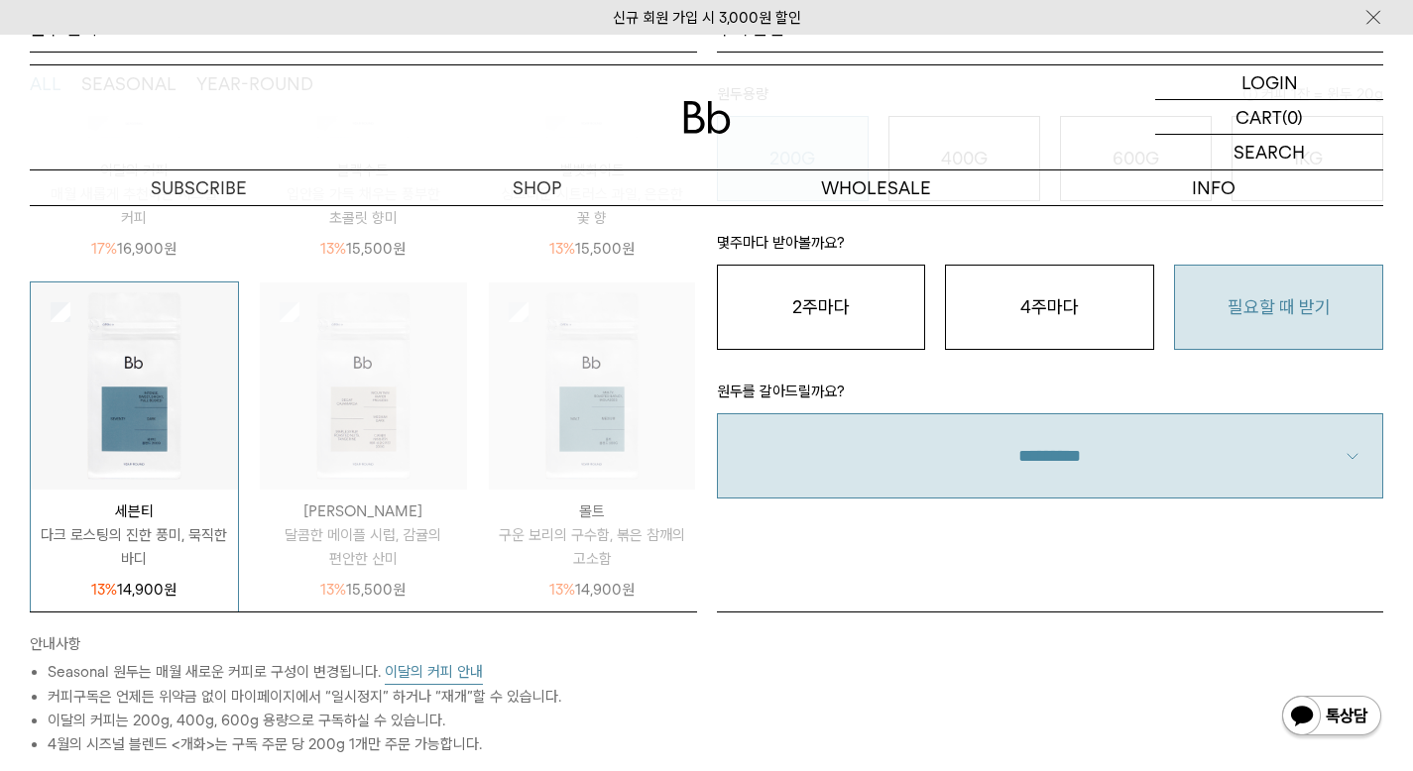
click at [1051, 434] on select "**********" at bounding box center [1050, 455] width 667 height 85
select select "**"
click at [717, 413] on select "**********" at bounding box center [1050, 455] width 667 height 85
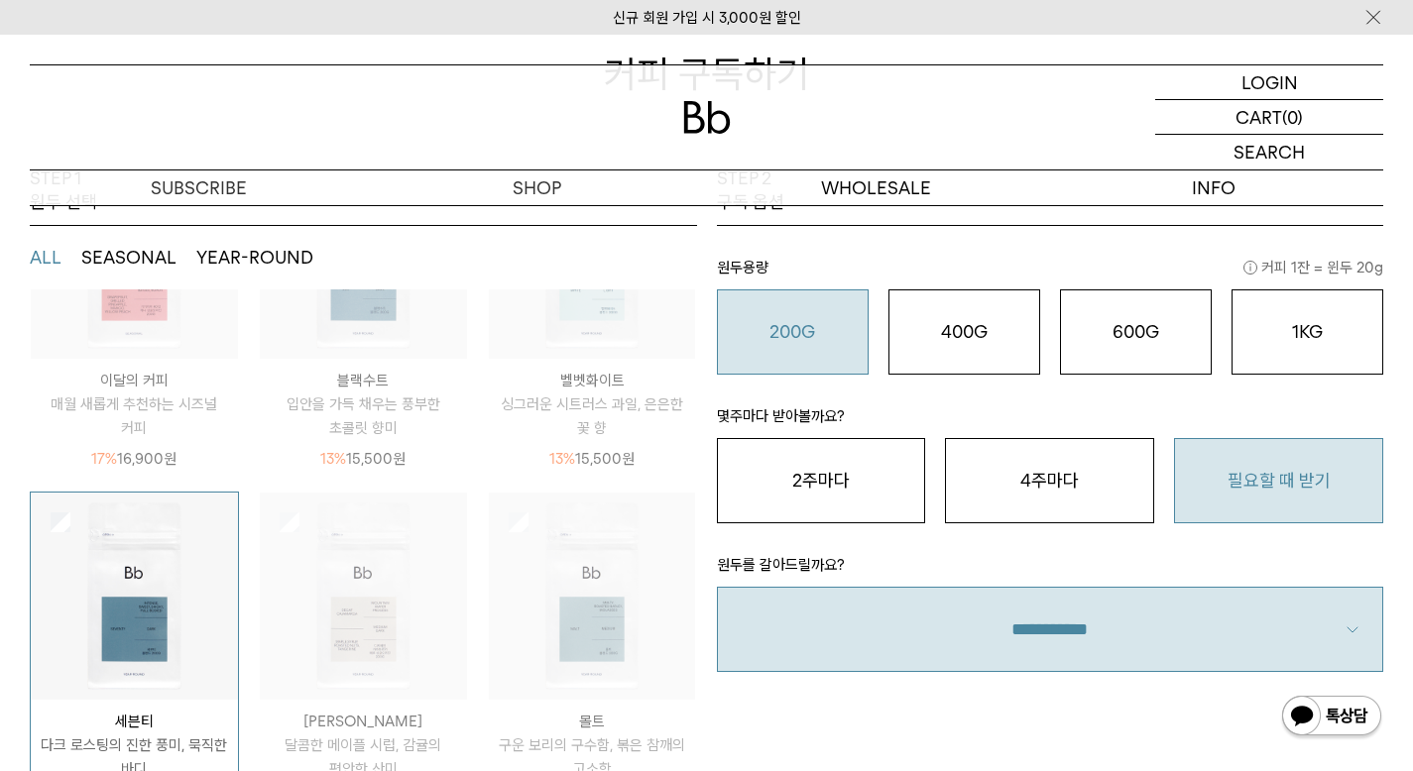
scroll to position [226, 0]
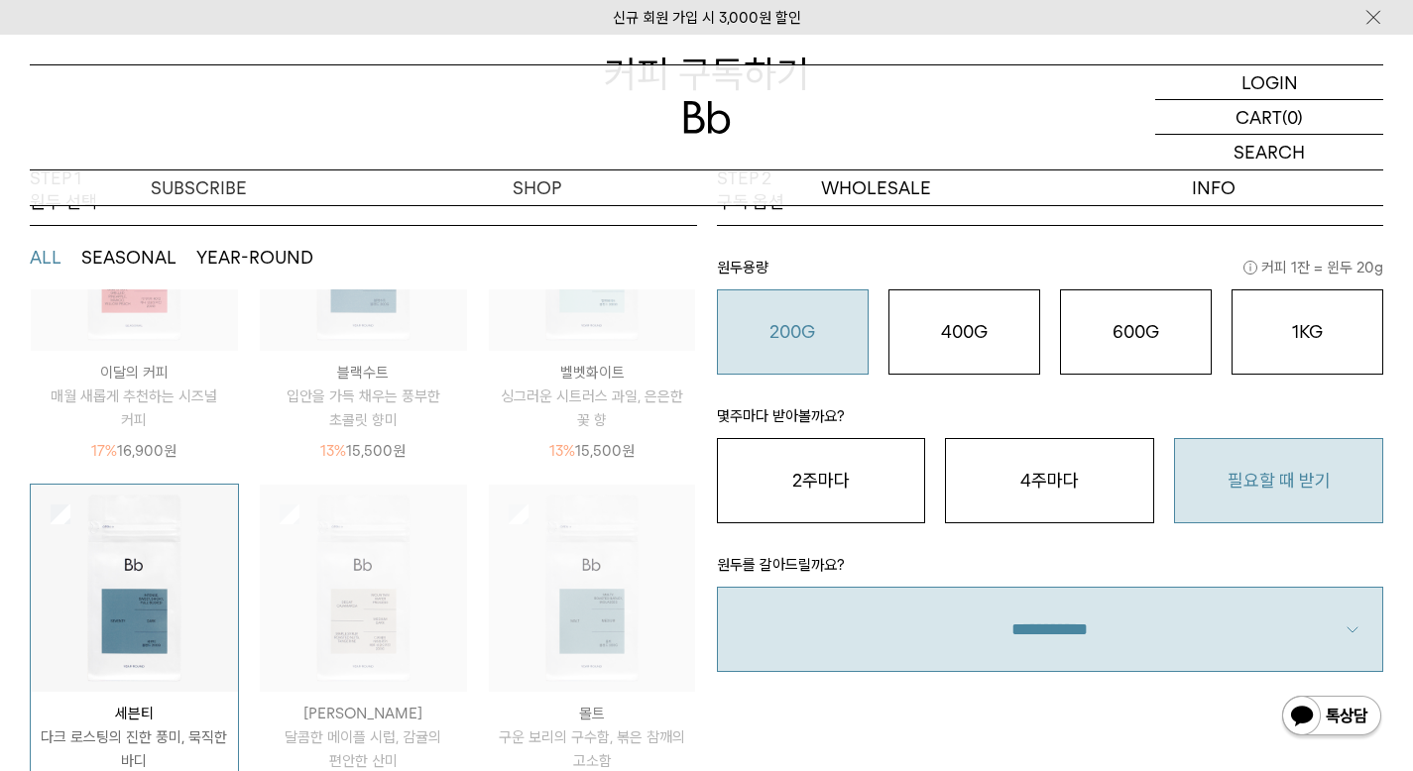
click at [148, 535] on img at bounding box center [134, 588] width 207 height 207
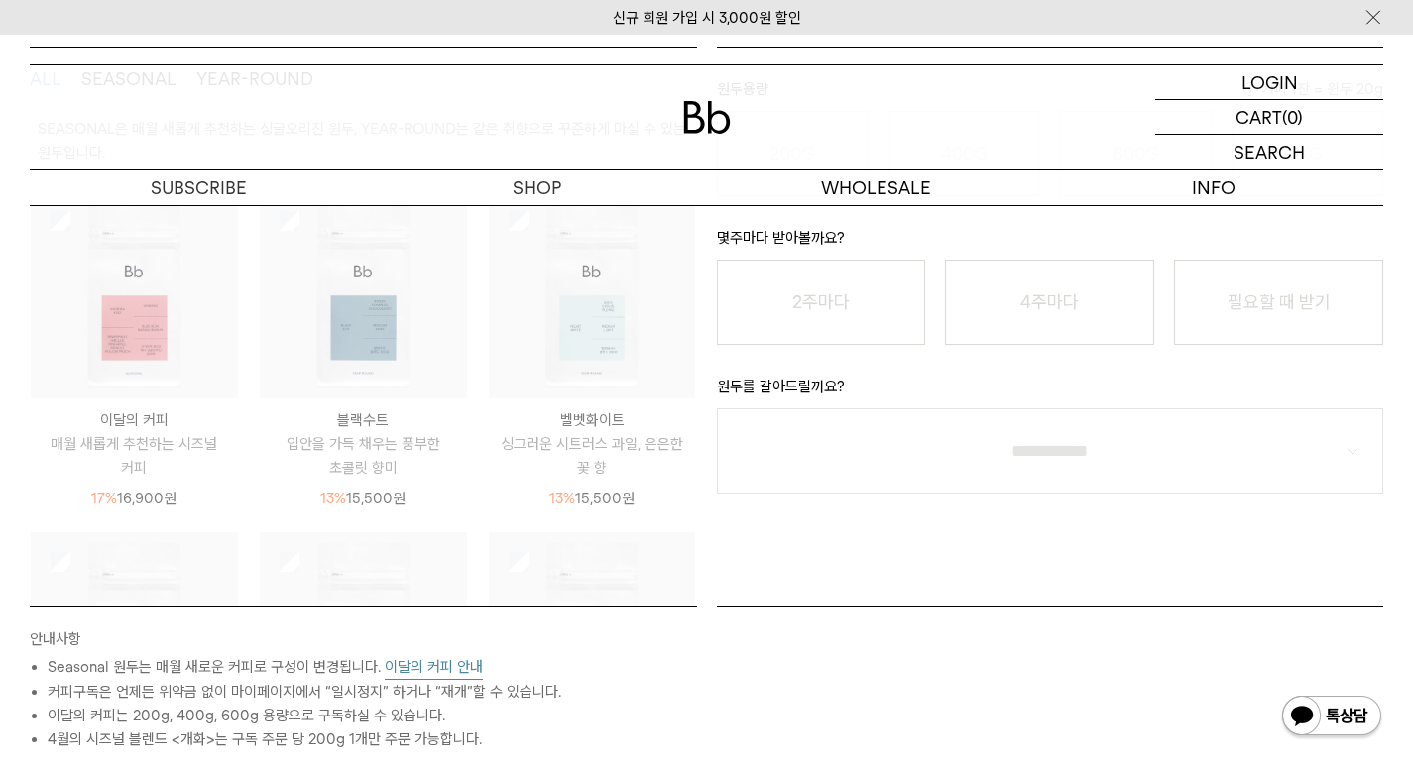
scroll to position [0, 0]
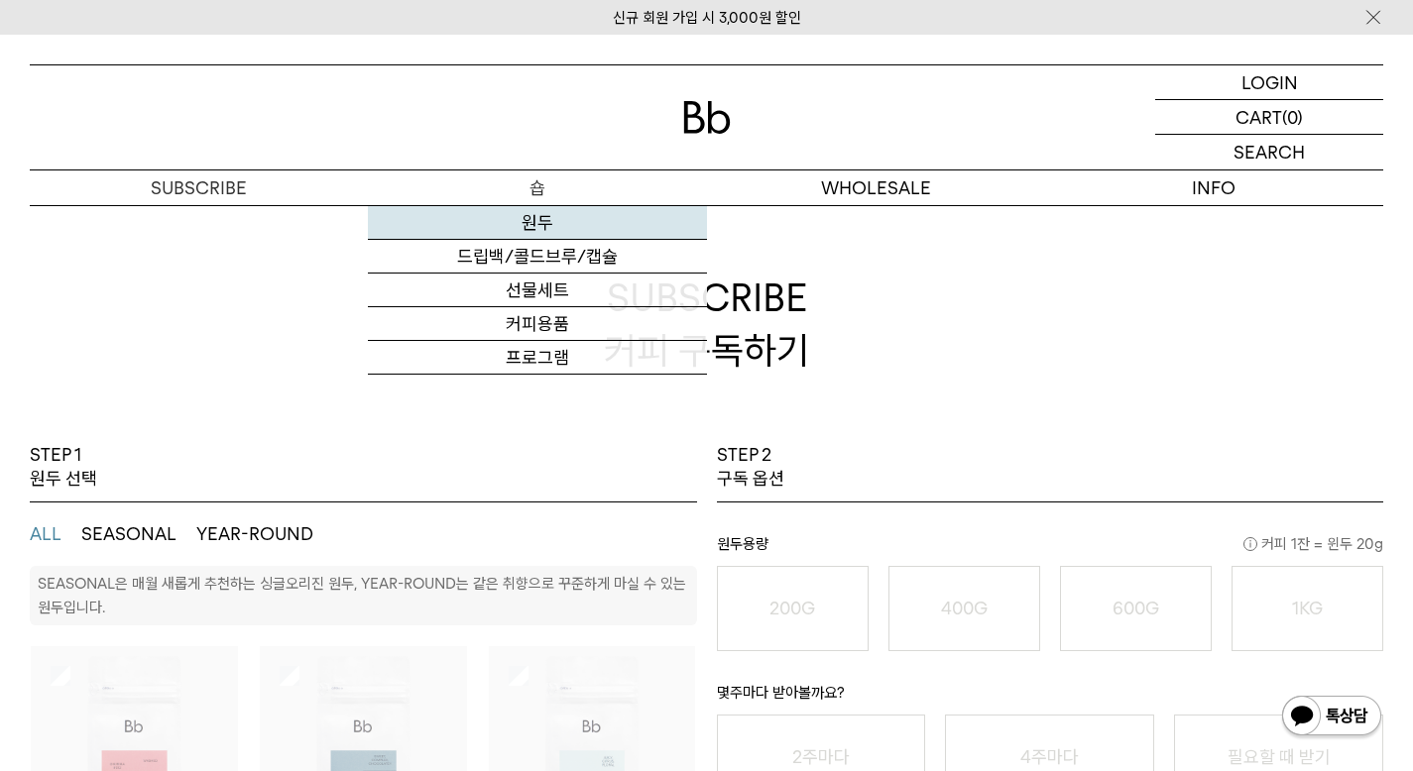
click at [521, 239] on link "원두" at bounding box center [537, 223] width 338 height 34
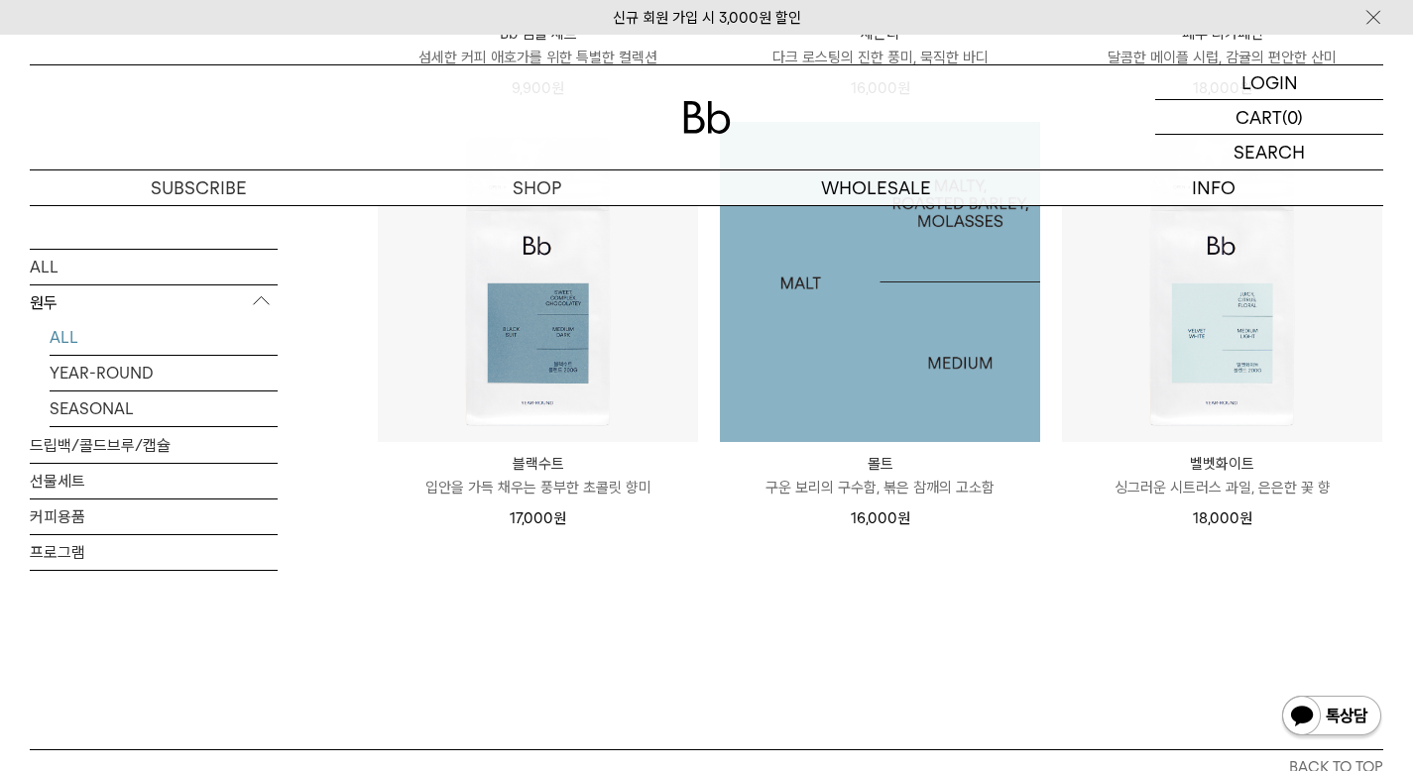
scroll to position [1565, 0]
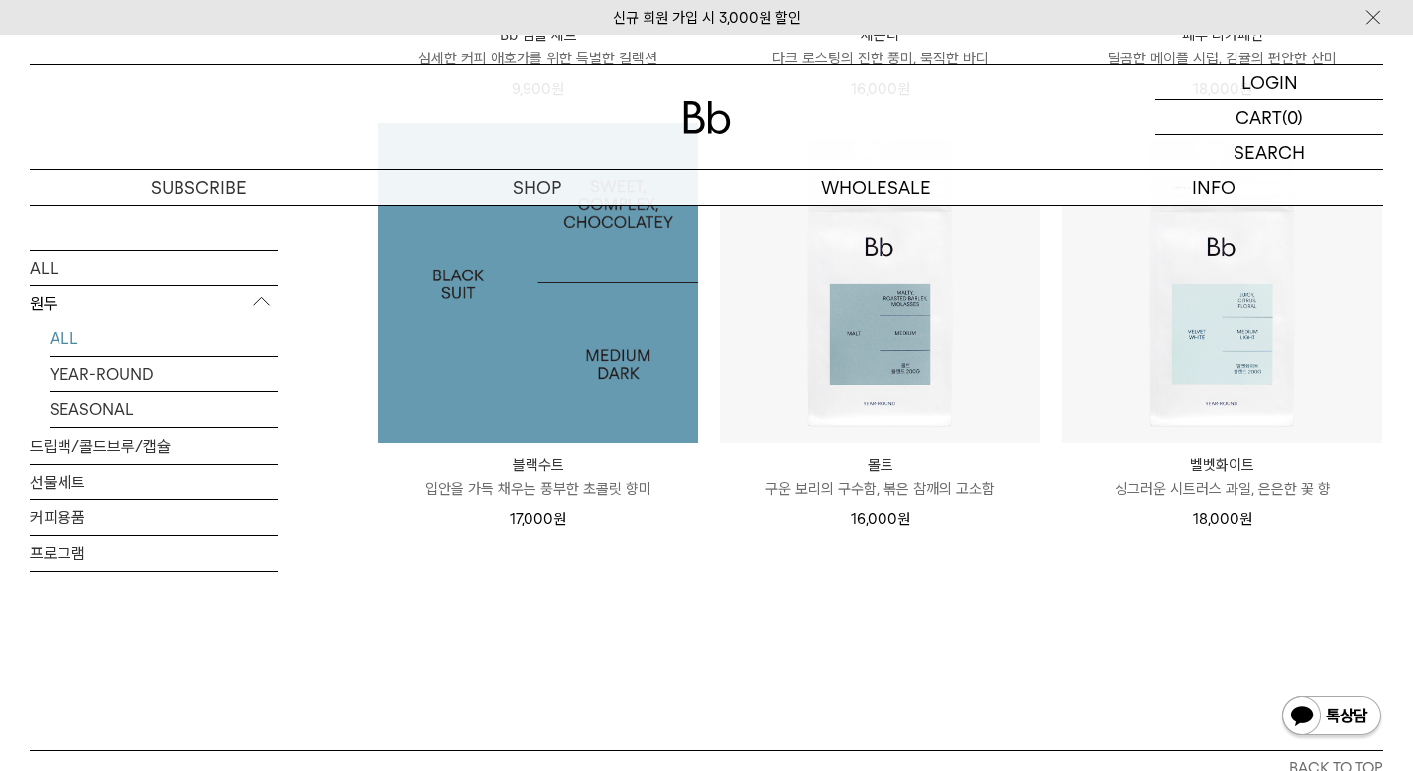
click at [602, 409] on img at bounding box center [538, 283] width 320 height 320
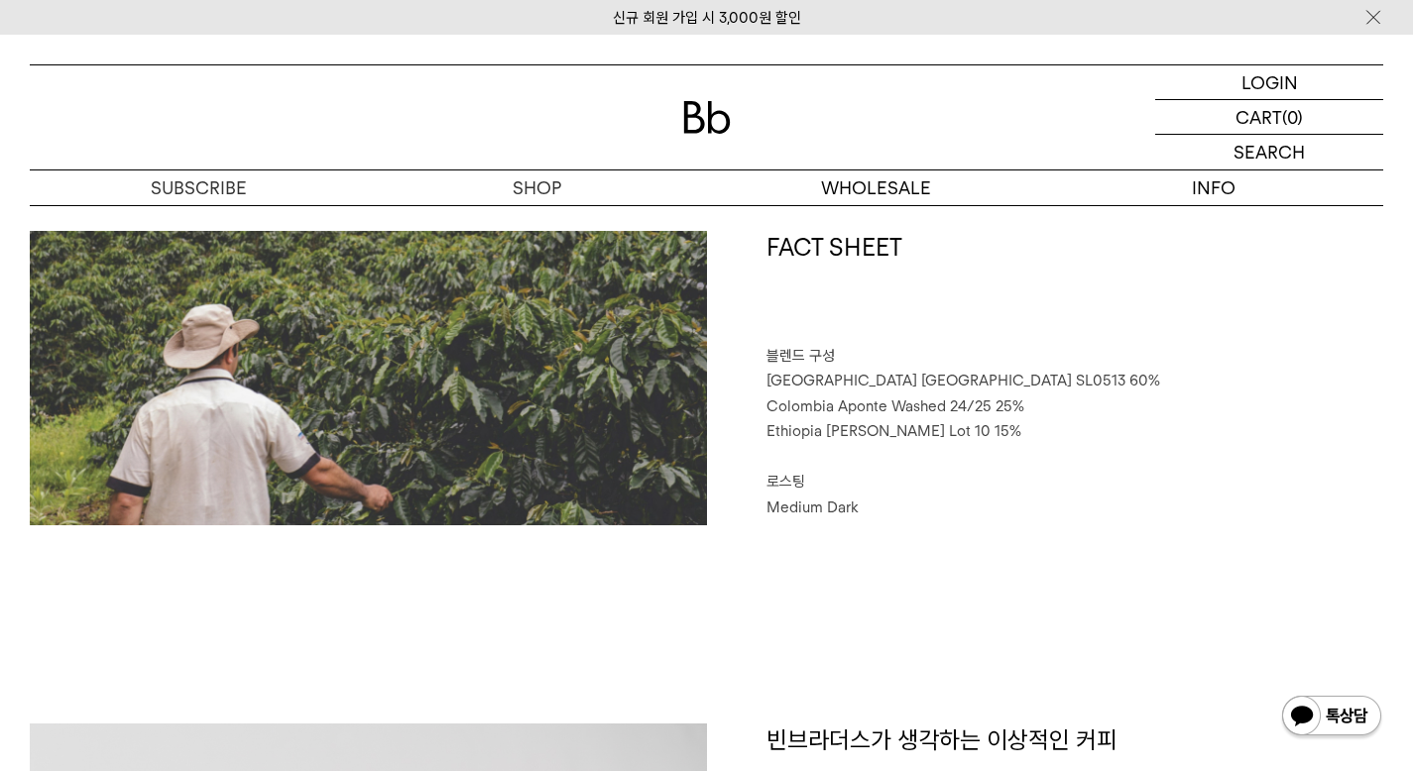
scroll to position [886, 0]
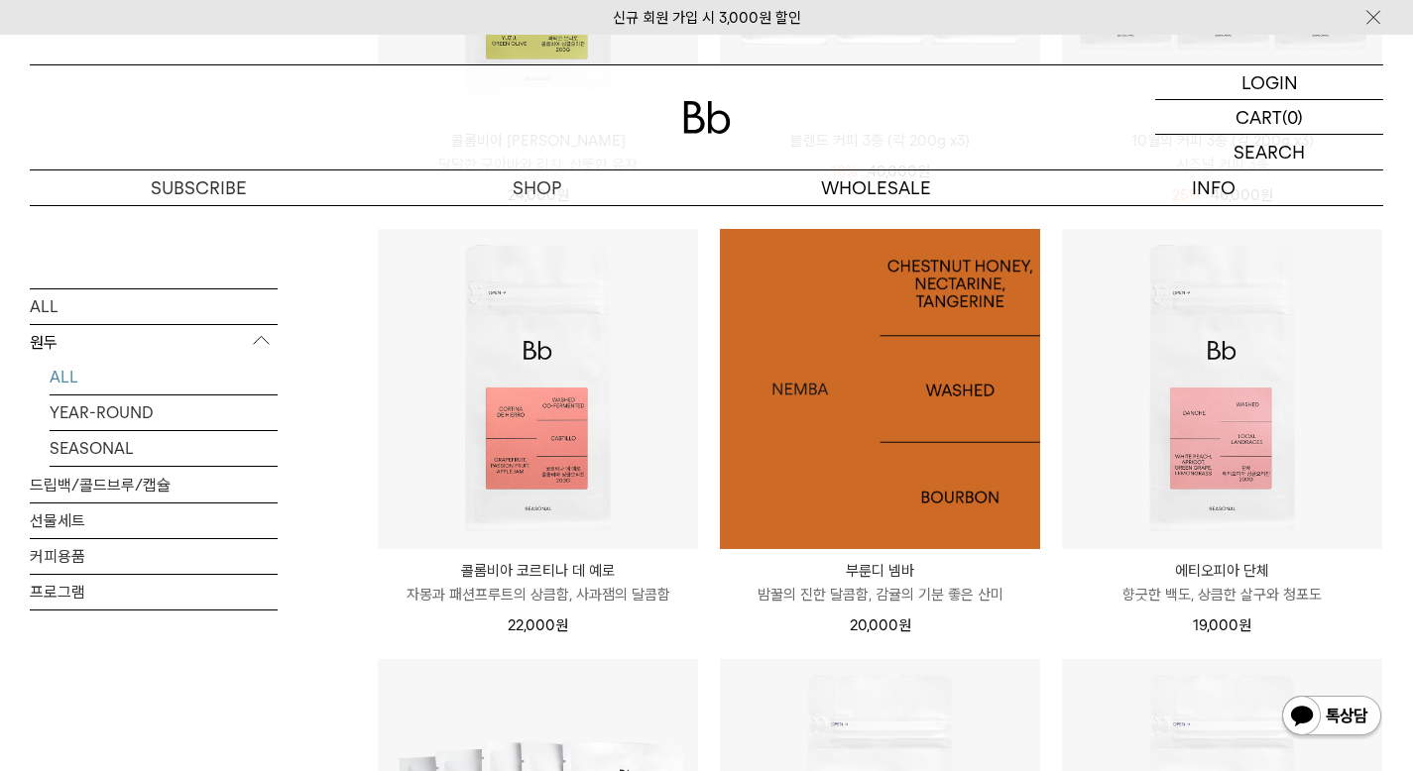
scroll to position [602, 0]
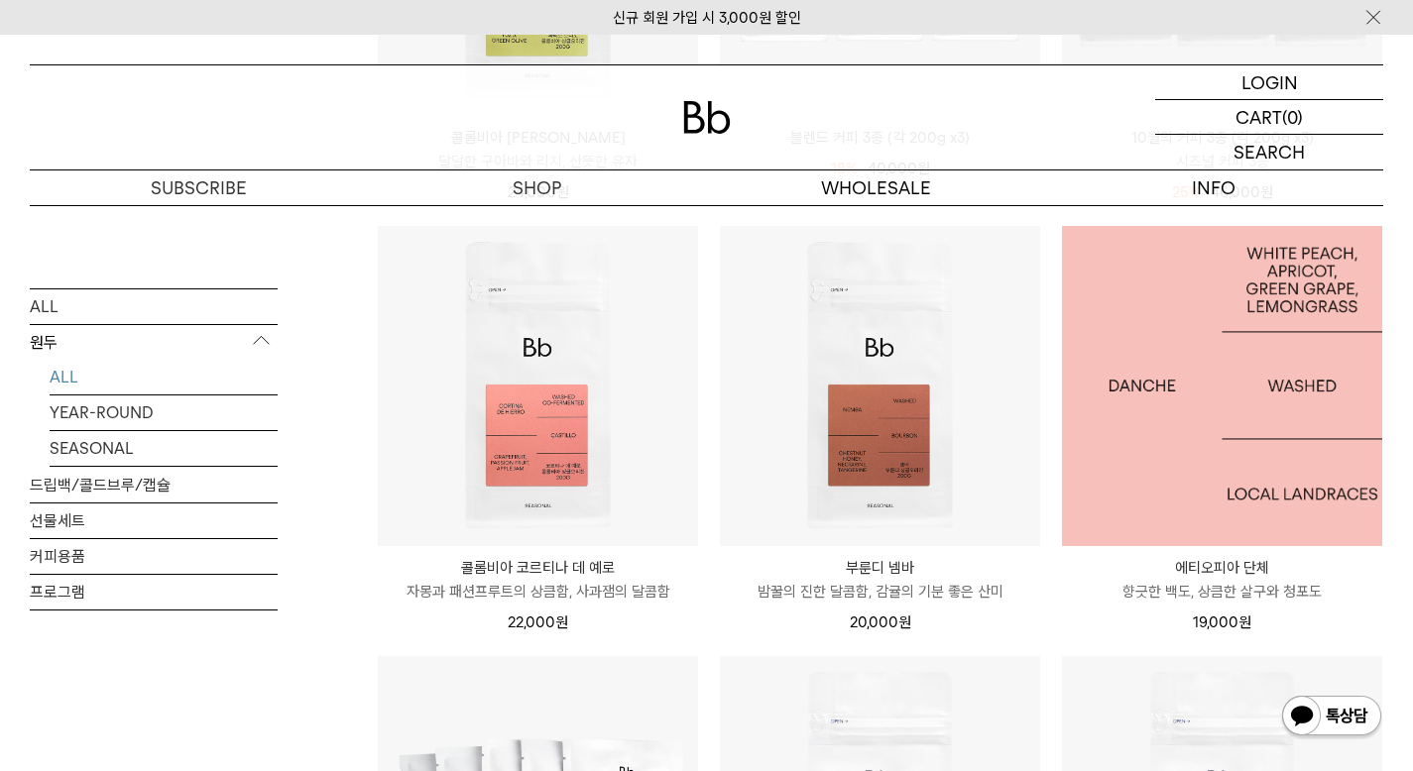
click at [1156, 500] on img at bounding box center [1222, 386] width 320 height 320
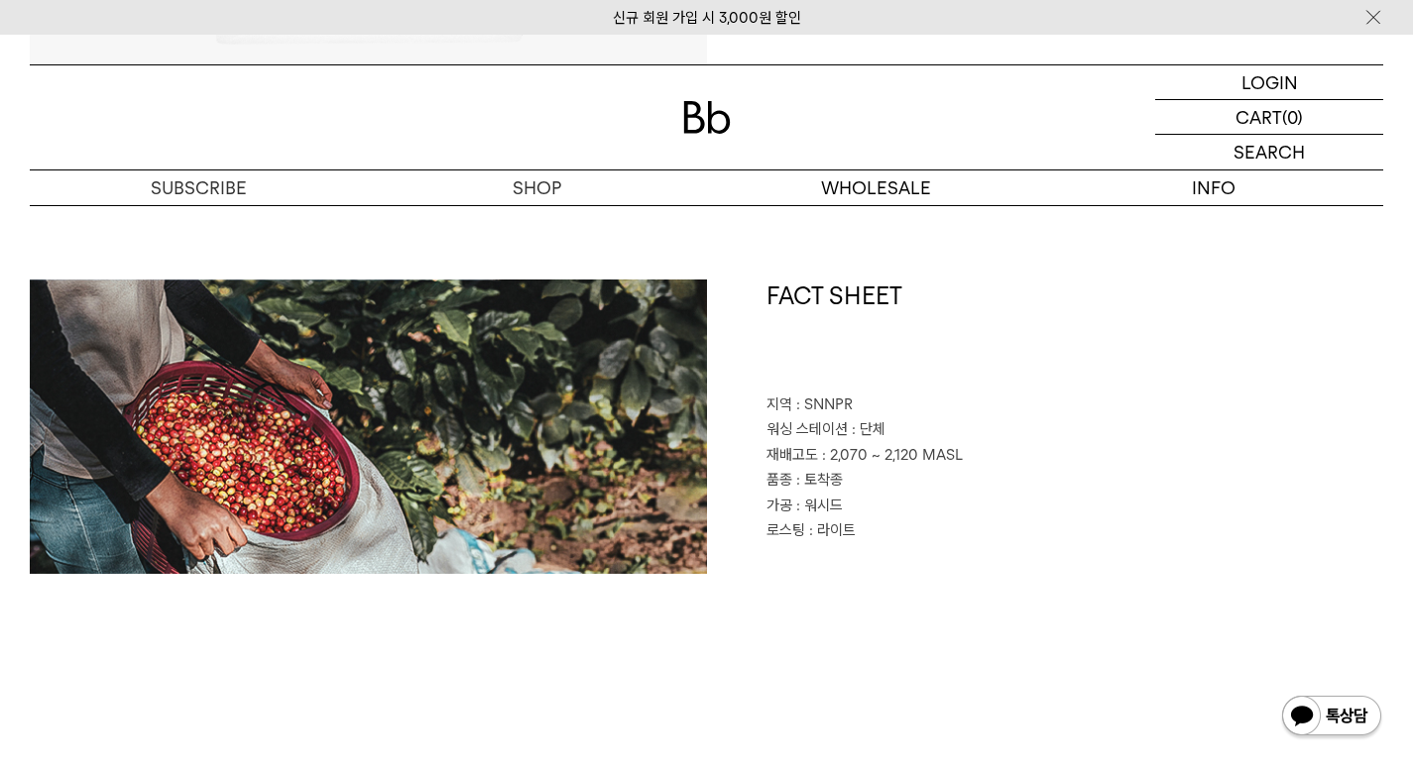
scroll to position [839, 0]
drag, startPoint x: 848, startPoint y: 532, endPoint x: 785, endPoint y: 436, distance: 114.7
click at [785, 436] on div "FACT SHEET 지역 : SNNPR 워싱 스테이션 : 단체 재배고도 : 2,070 ~ 2,120 MASL 품종 : 토착종 가공 : 워시드 …" at bounding box center [1045, 428] width 677 height 294
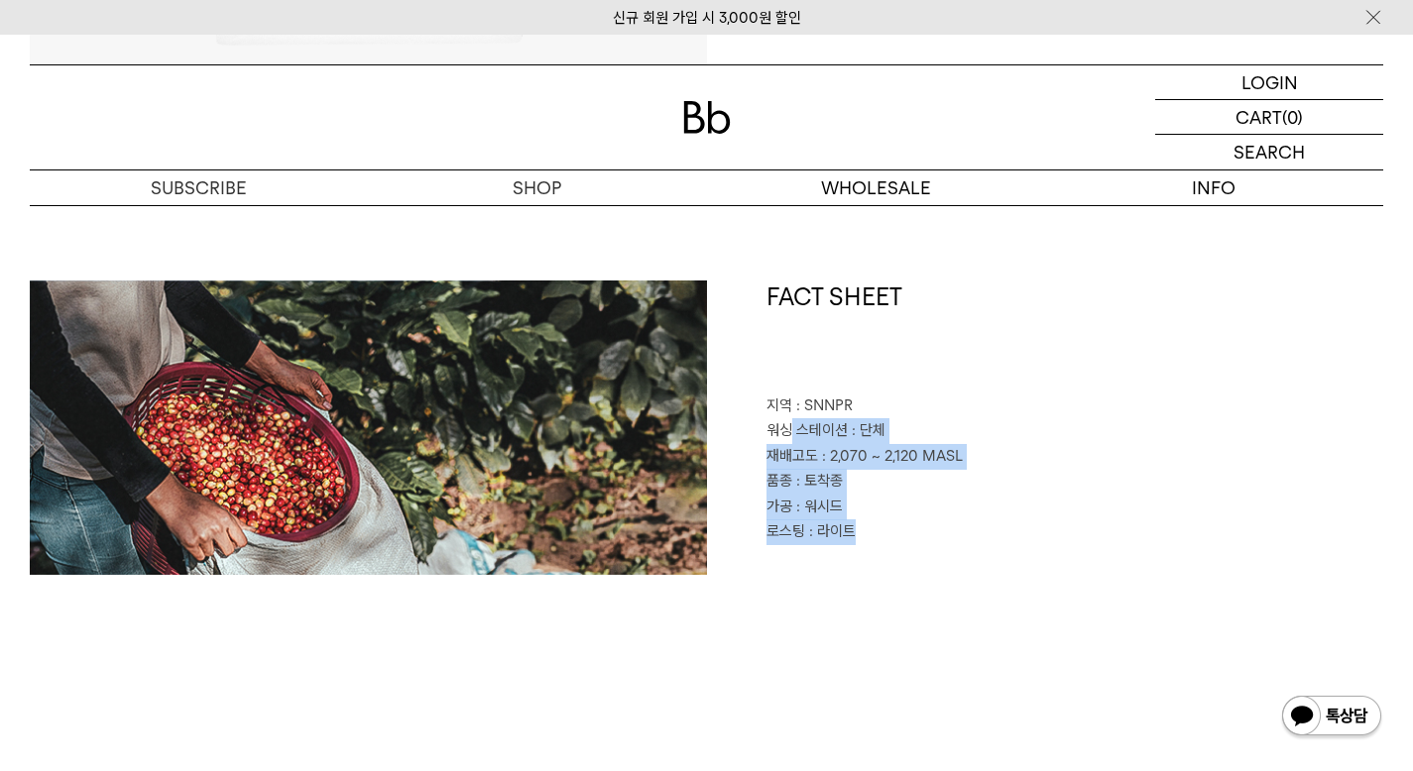
click at [785, 436] on span "워싱 스테이션" at bounding box center [806, 430] width 81 height 18
drag, startPoint x: 785, startPoint y: 436, endPoint x: 882, endPoint y: 547, distance: 147.5
click at [882, 547] on div "FACT SHEET 지역 : SNNPR 워싱 스테이션 : 단체 재배고도 : 2,070 ~ 2,120 MASL 품종 : 토착종 가공 : 워시드 …" at bounding box center [1045, 428] width 677 height 294
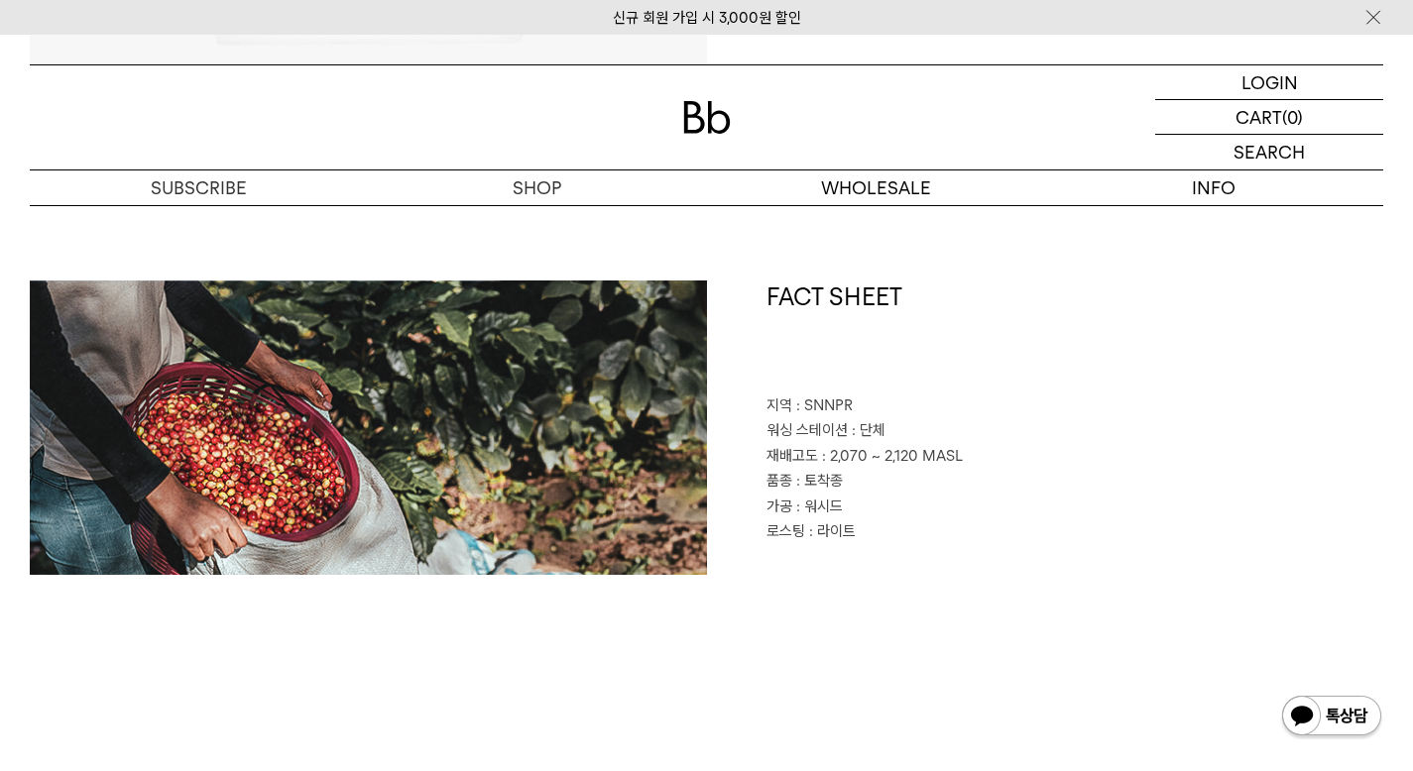
click at [746, 391] on div "FACT SHEET 지역 : SNNPR 워싱 스테이션 : 단체 재배고도 : 2,070 ~ 2,120 MASL 품종 : 토착종 가공 : 워시드 …" at bounding box center [1045, 428] width 677 height 294
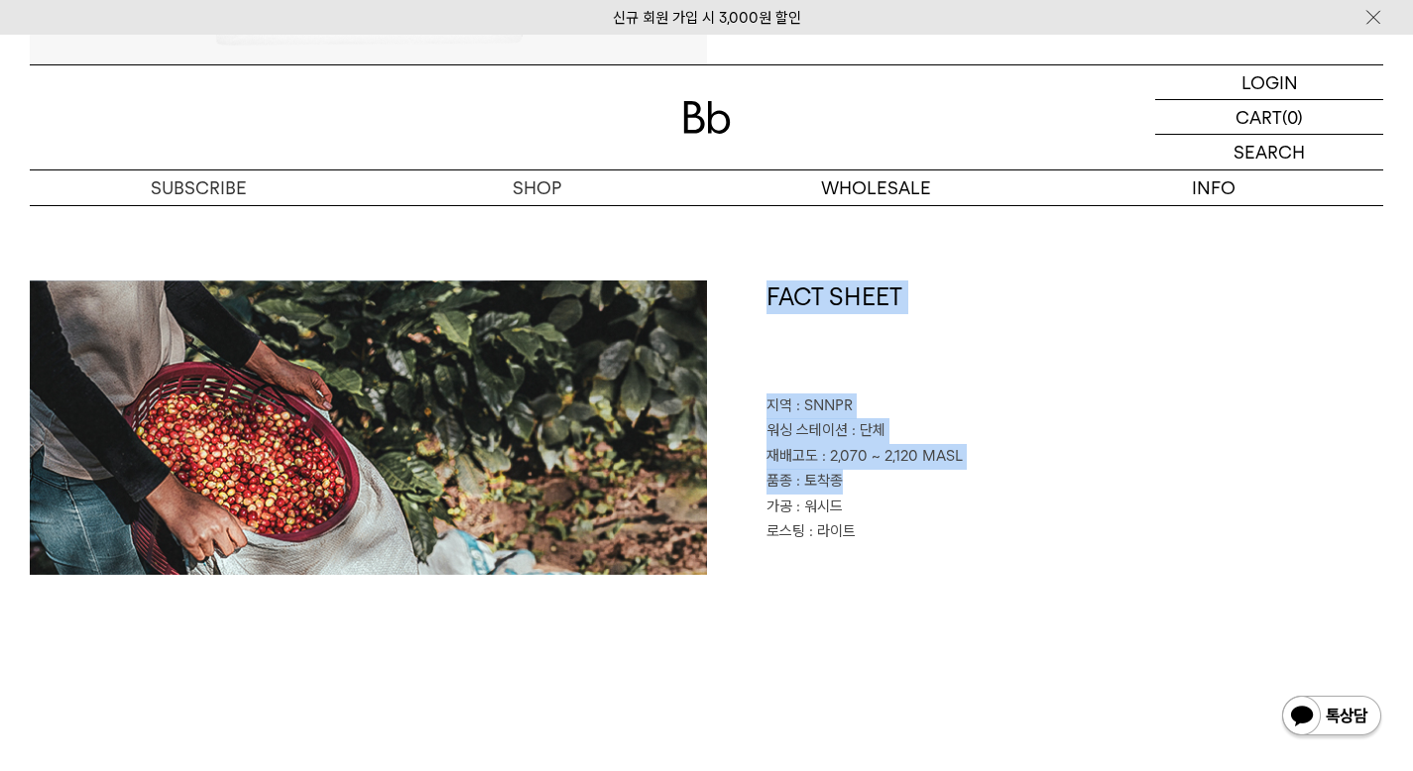
drag, startPoint x: 746, startPoint y: 391, endPoint x: 835, endPoint y: 484, distance: 129.0
click at [835, 484] on div "FACT SHEET 지역 : SNNPR 워싱 스테이션 : 단체 재배고도 : 2,070 ~ 2,120 MASL 품종 : 토착종 가공 : 워시드 …" at bounding box center [1045, 428] width 677 height 294
click at [835, 484] on span ": 토착종" at bounding box center [819, 481] width 47 height 18
drag, startPoint x: 835, startPoint y: 484, endPoint x: 786, endPoint y: 427, distance: 74.5
click at [786, 427] on div "FACT SHEET 지역 : SNNPR 워싱 스테이션 : 단체 재배고도 : 2,070 ~ 2,120 MASL 품종 : 토착종 가공 : 워시드 …" at bounding box center [1045, 428] width 677 height 294
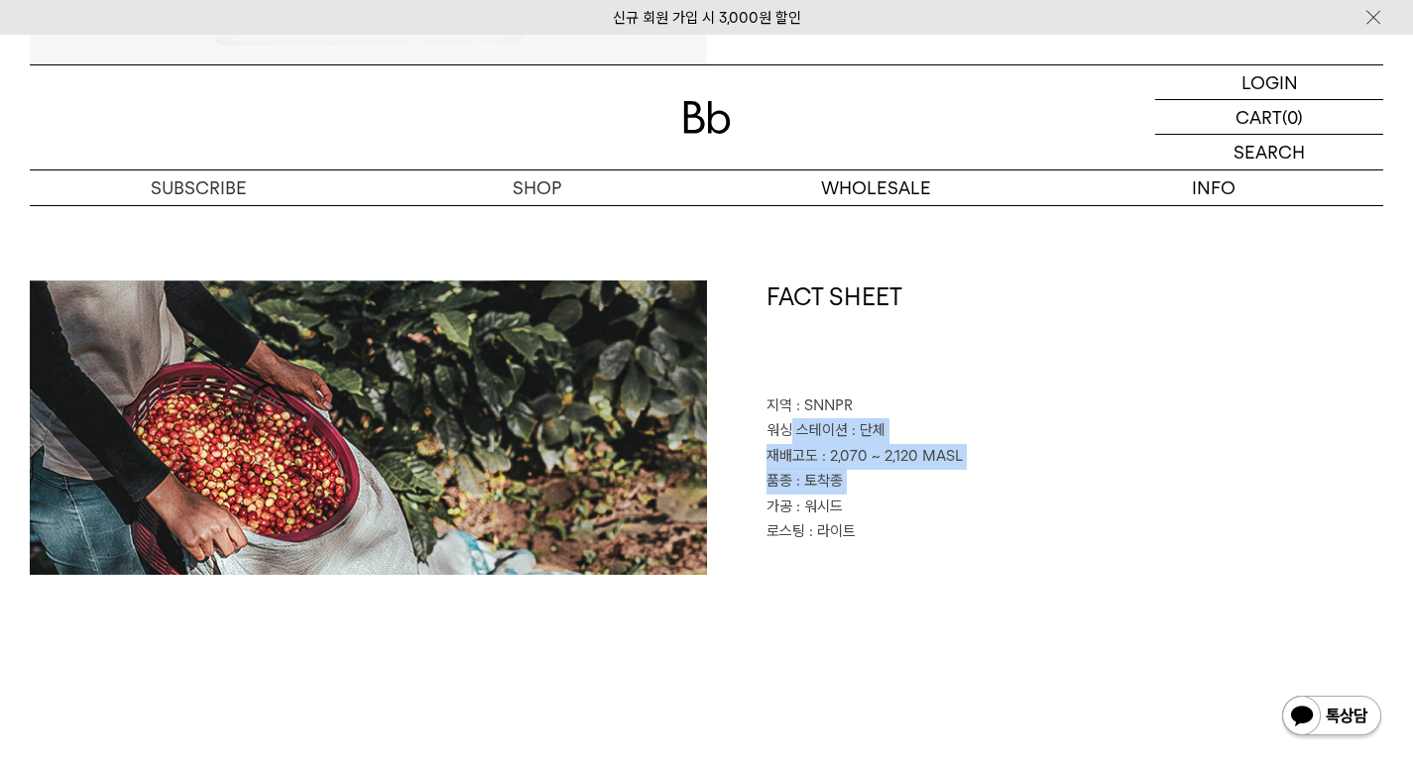
click at [786, 427] on span "워싱 스테이션" at bounding box center [806, 430] width 81 height 18
drag, startPoint x: 786, startPoint y: 427, endPoint x: 842, endPoint y: 474, distance: 72.5
click at [842, 474] on div "FACT SHEET 지역 : SNNPR 워싱 스테이션 : 단체 재배고도 : 2,070 ~ 2,120 MASL 품종 : 토착종 가공 : 워시드 …" at bounding box center [1045, 428] width 677 height 294
click at [842, 474] on p "품종 : 토착종" at bounding box center [1075, 482] width 618 height 26
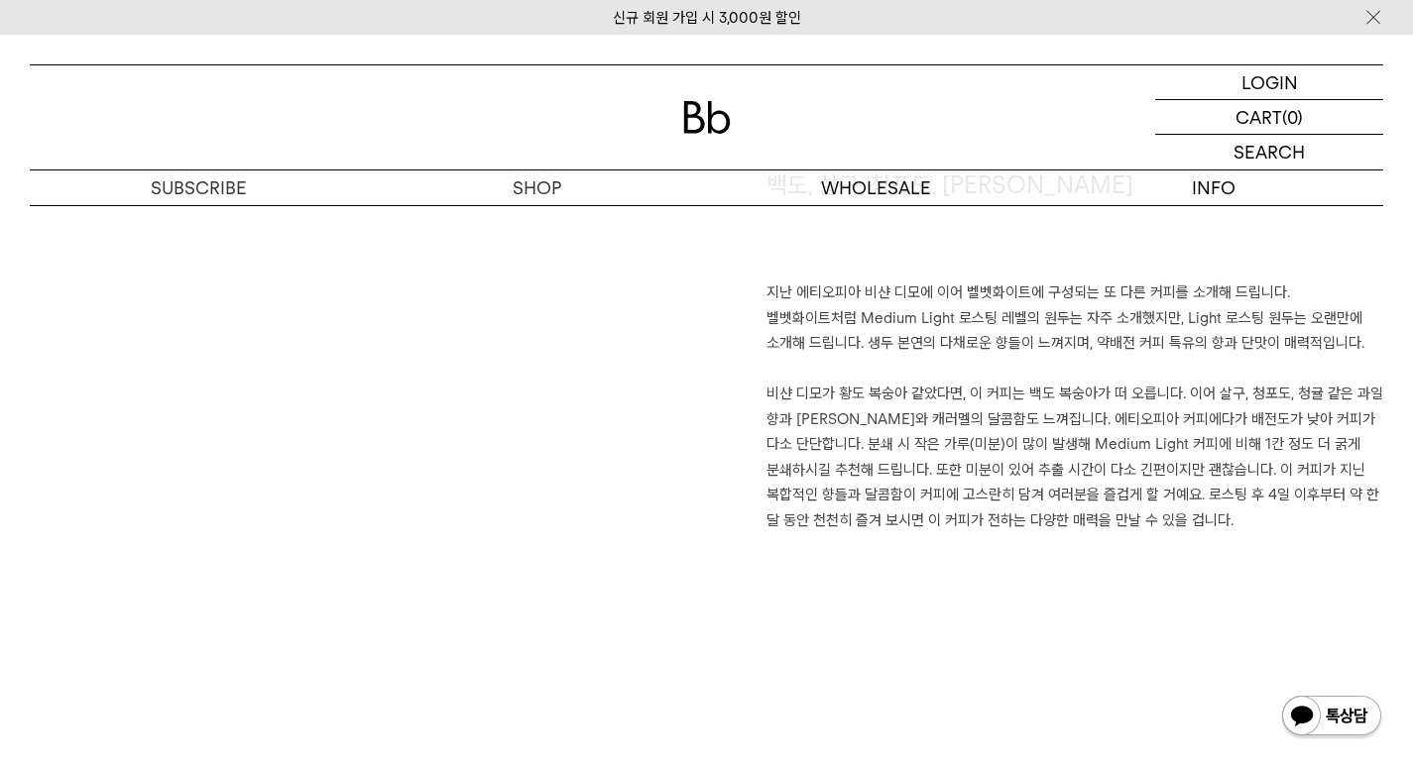
scroll to position [1443, 0]
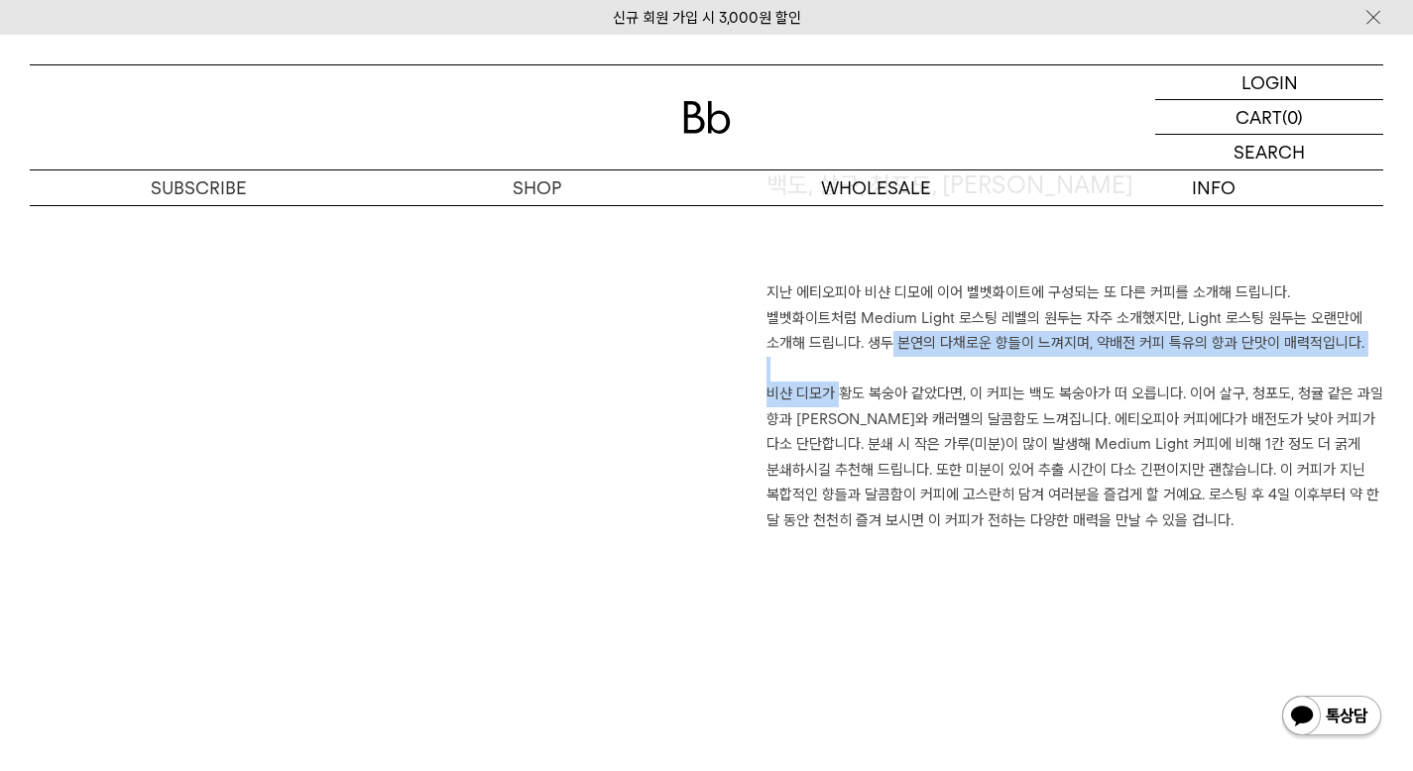
drag, startPoint x: 742, startPoint y: 339, endPoint x: 861, endPoint y: 441, distance: 156.8
click at [861, 441] on div "백도, 살구, 청포도, 레몬그라스 지난 에티오피아 비샨 디모에 이어 벨벳화이트에 구성되는 또 다른 커피를 소개해 드립니다. 벨벳화이트처럼 Me…" at bounding box center [1045, 423] width 677 height 508
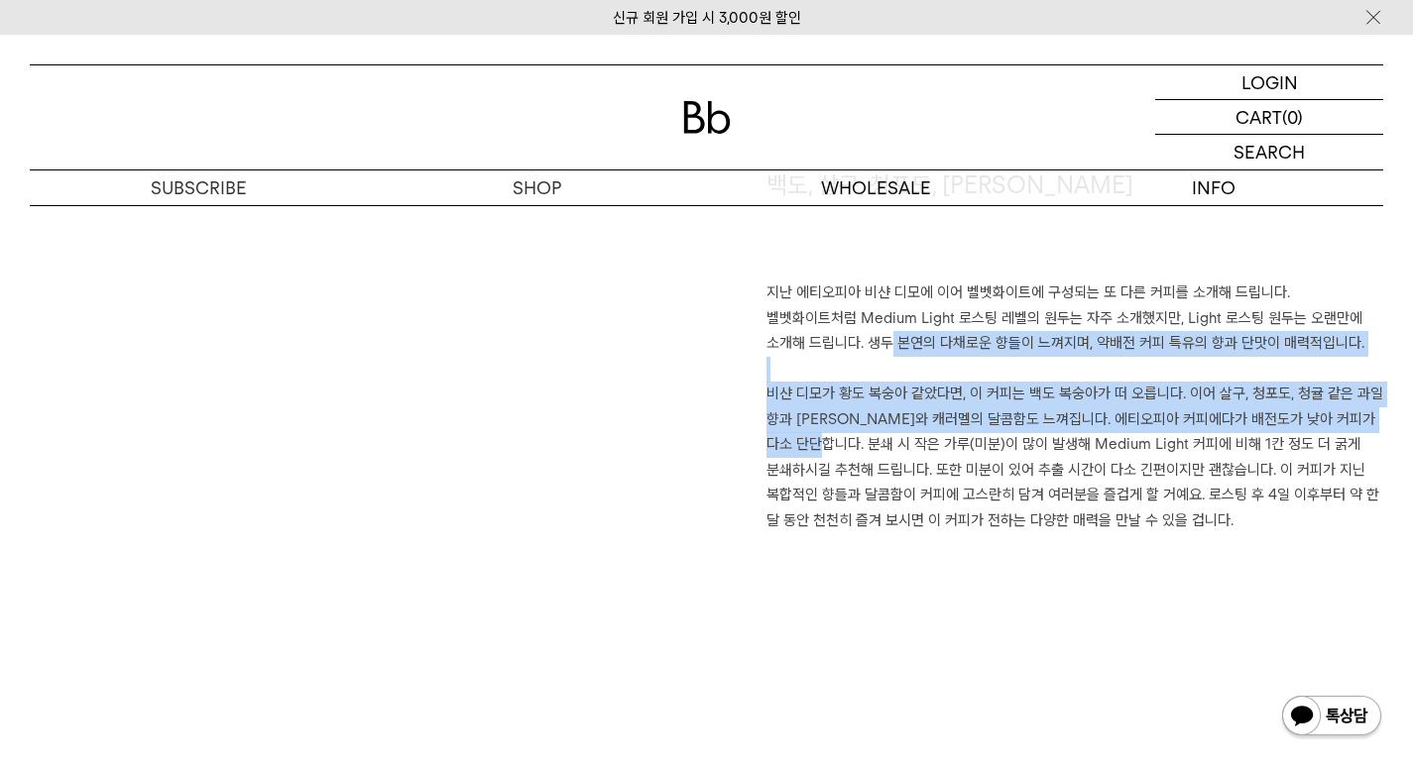
click at [861, 441] on p "지난 에티오피아 비샨 디모에 이어 벨벳화이트에 구성되는 또 다른 커피를 소개해 드립니다. 벨벳화이트처럼 Medium Light 로스팅 레벨의 …" at bounding box center [1075, 407] width 618 height 253
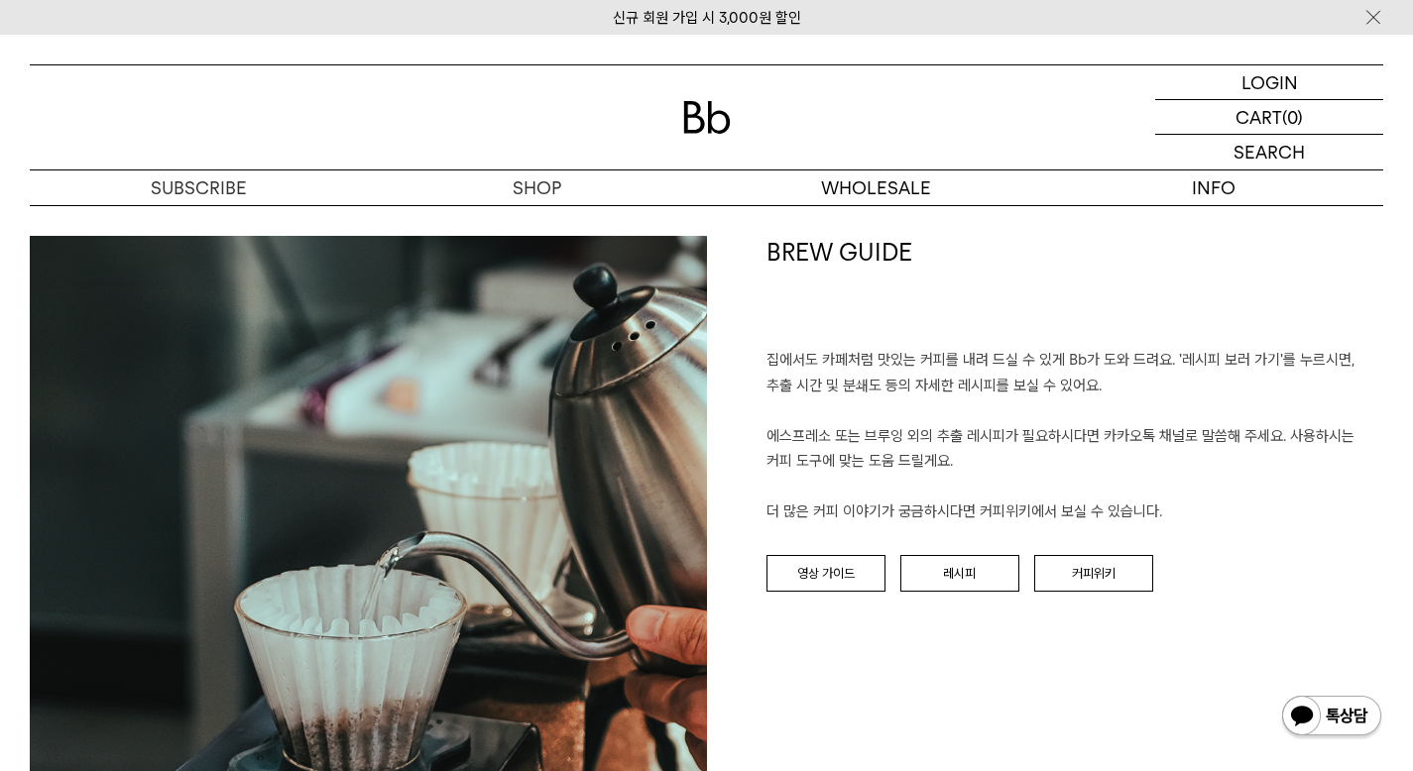
scroll to position [2087, 0]
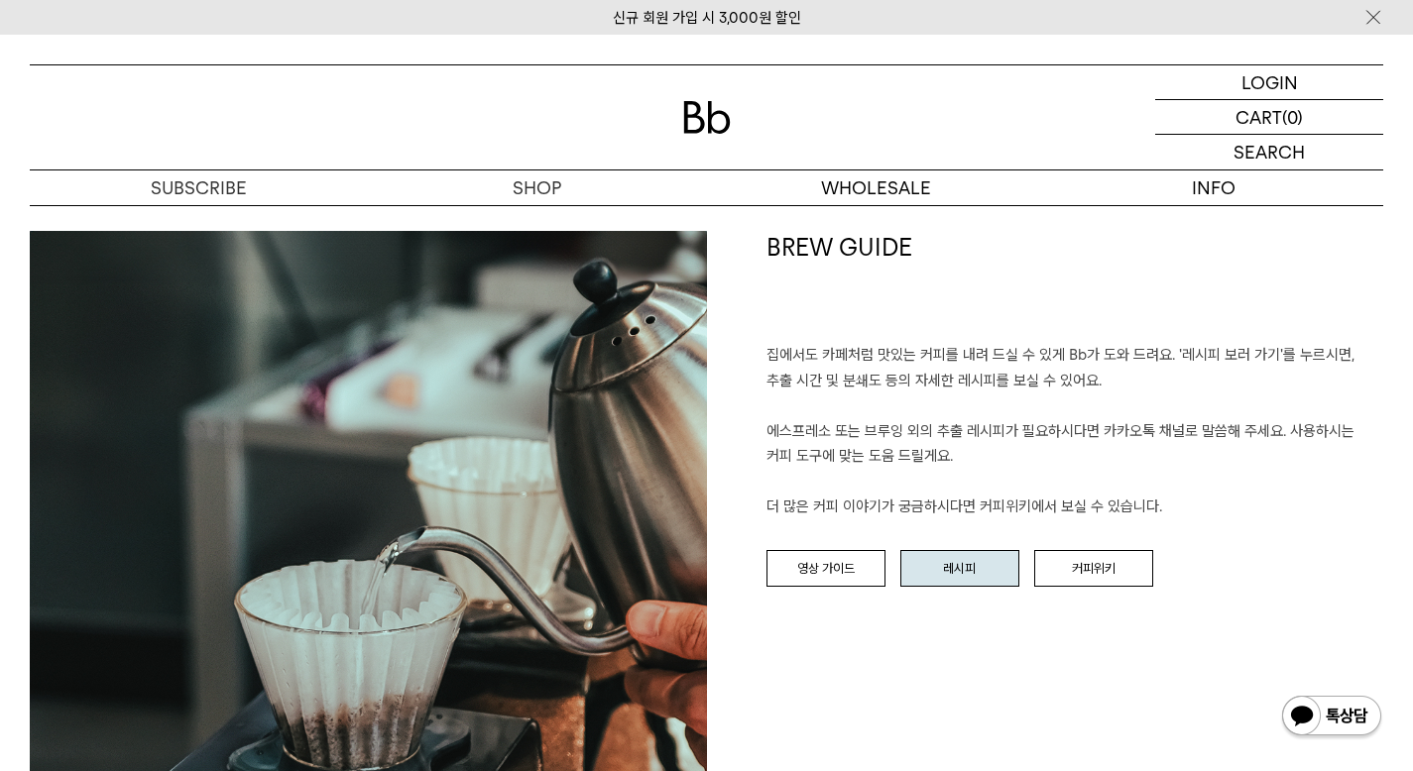
click at [949, 572] on link "레시피" at bounding box center [959, 569] width 119 height 38
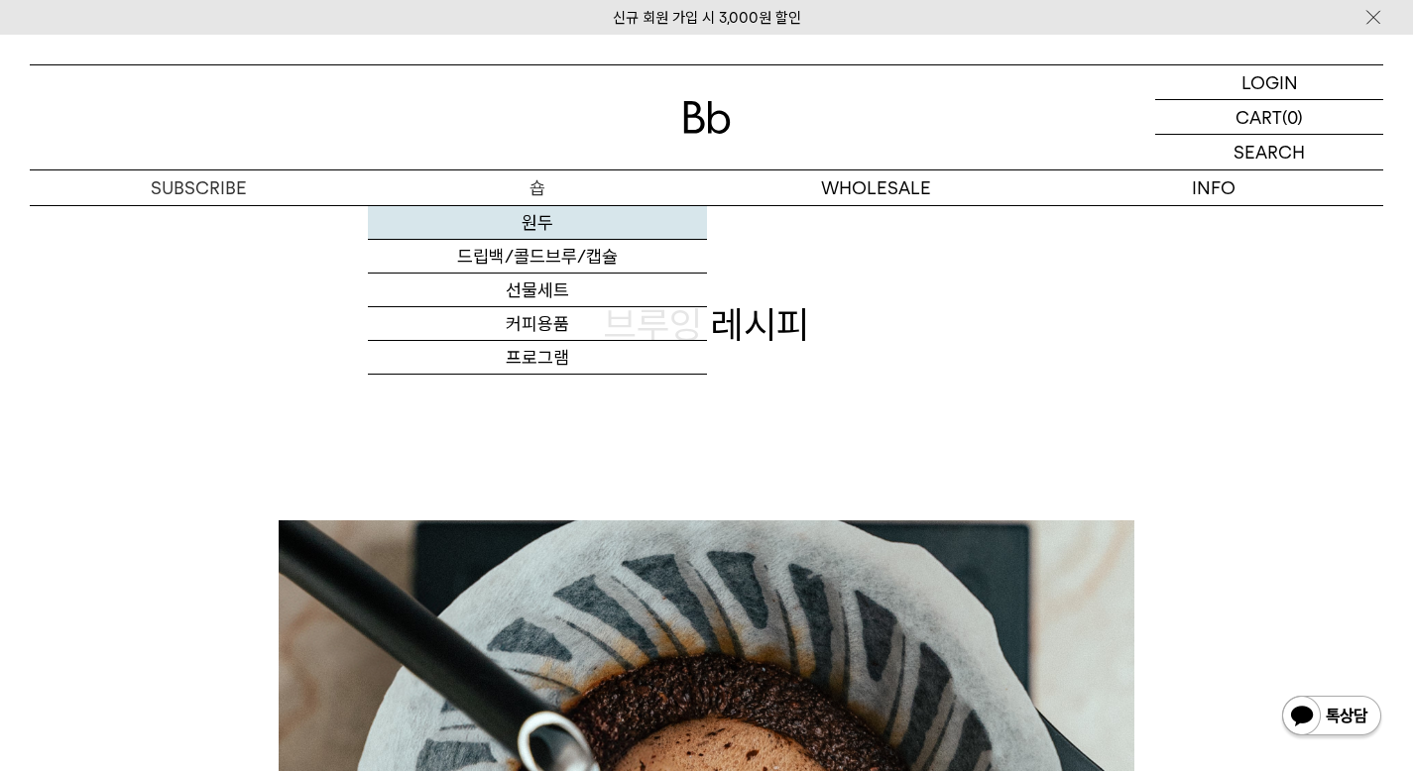
click at [535, 217] on link "원두" at bounding box center [537, 223] width 338 height 34
